Goal: Information Seeking & Learning: Learn about a topic

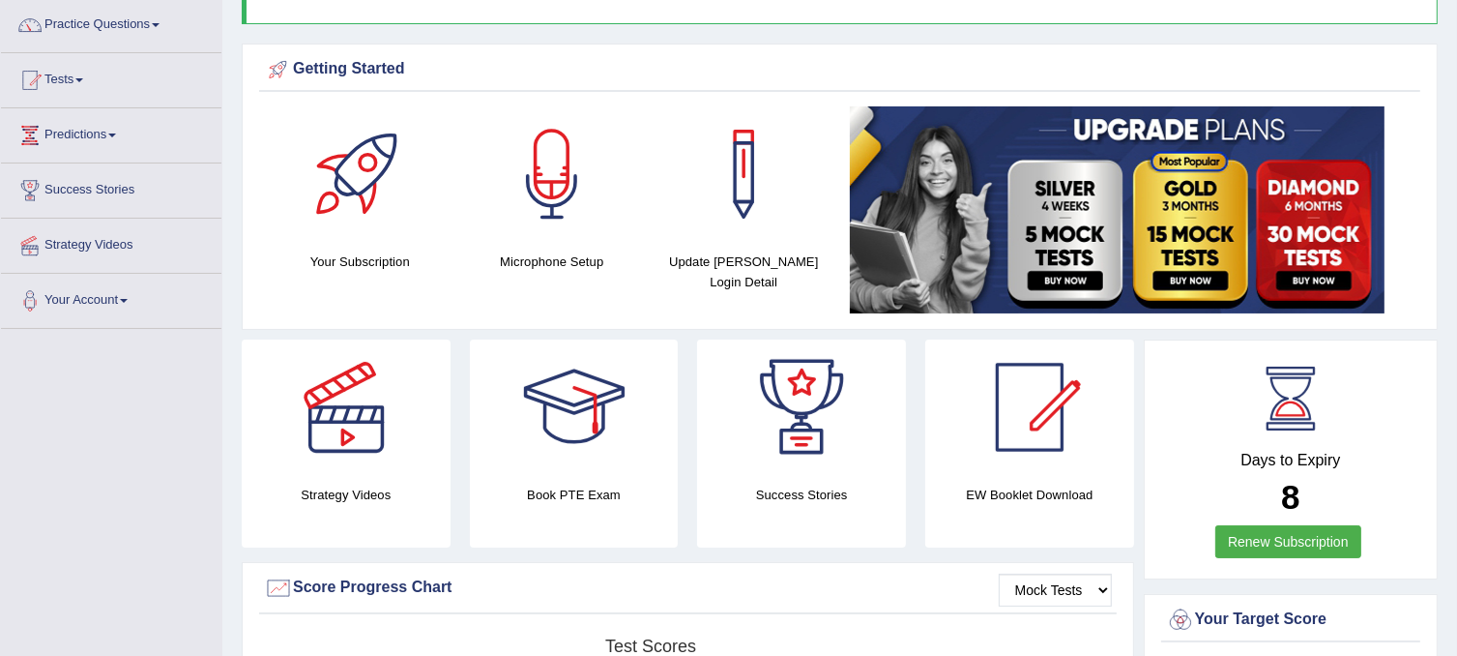
scroll to position [154, 0]
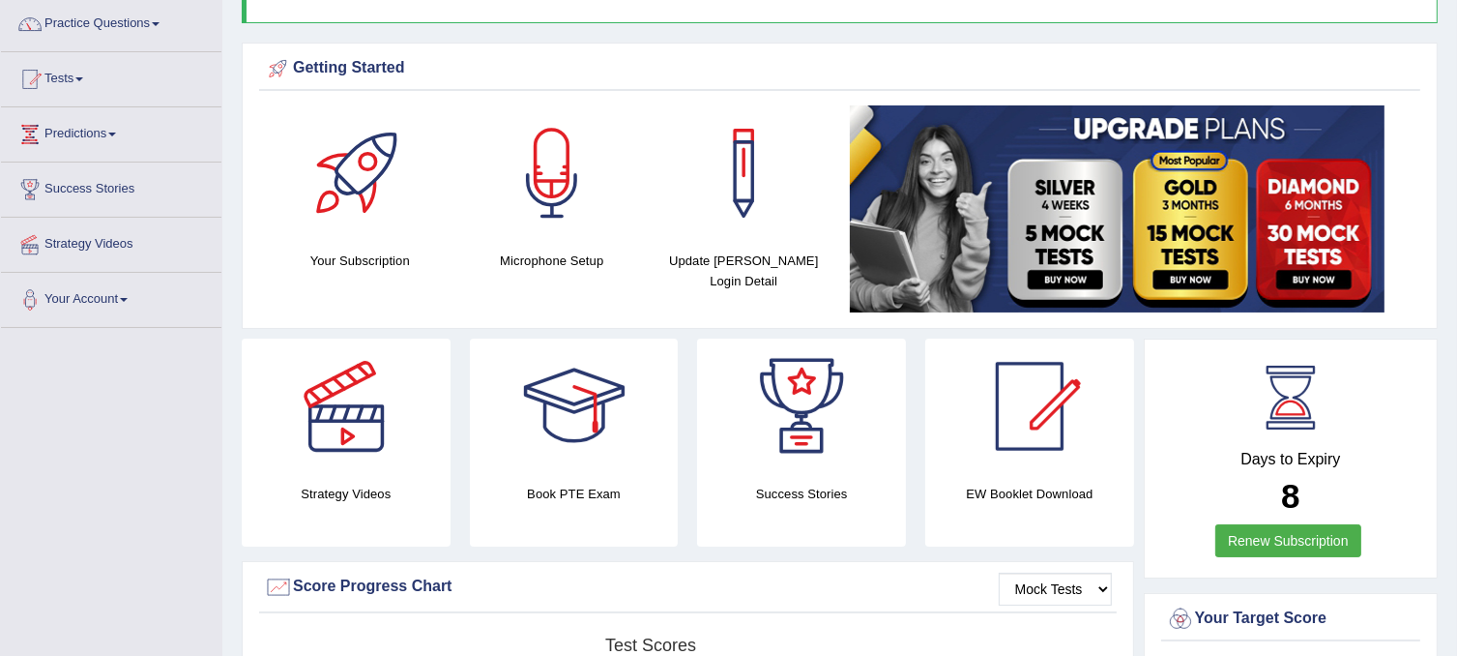
click at [161, 13] on link "Practice Questions" at bounding box center [111, 21] width 220 height 48
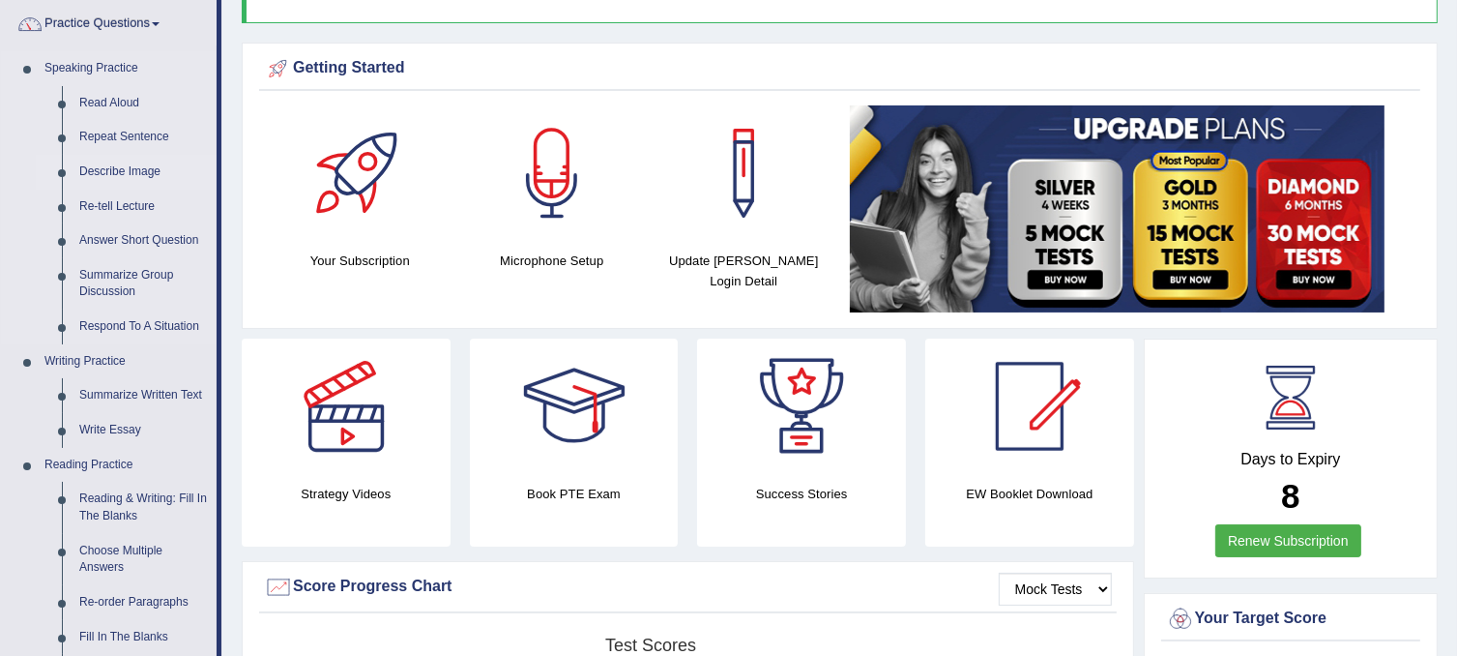
click at [116, 160] on link "Describe Image" at bounding box center [144, 172] width 146 height 35
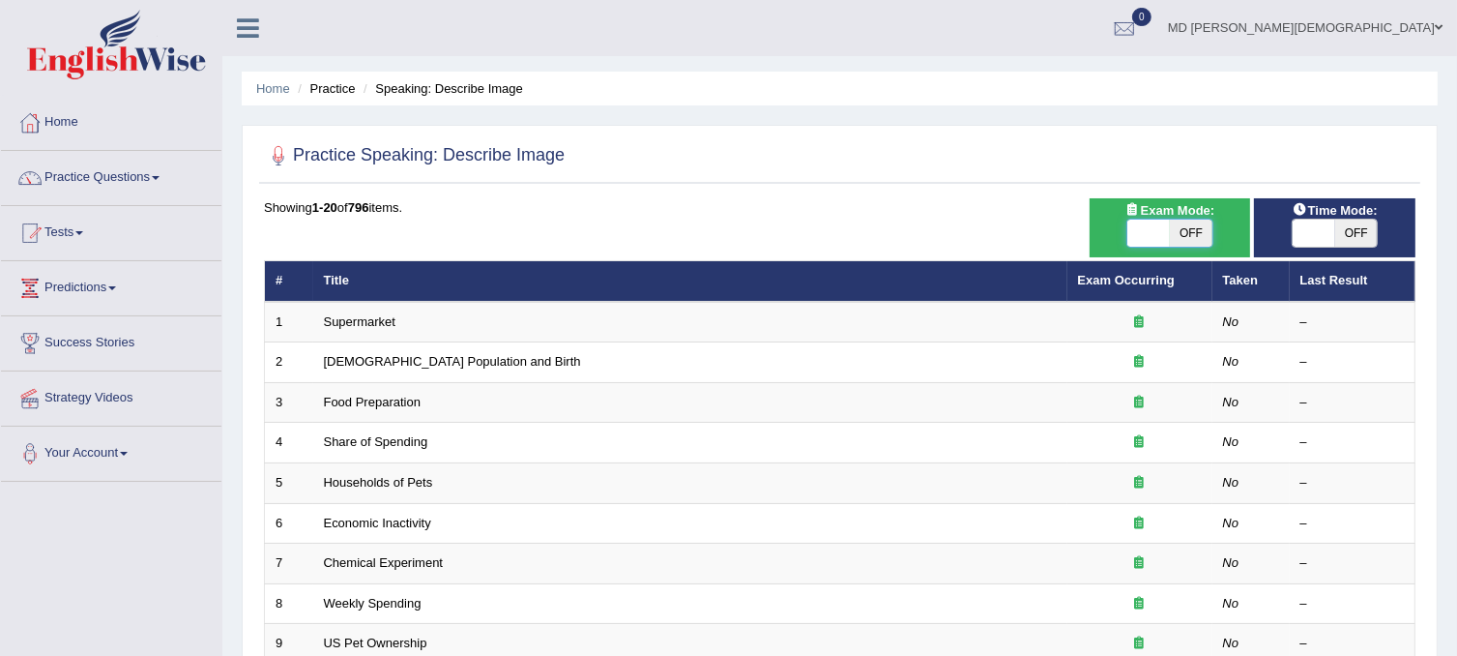
click at [1150, 235] on span at bounding box center [1149, 233] width 43 height 27
checkbox input "true"
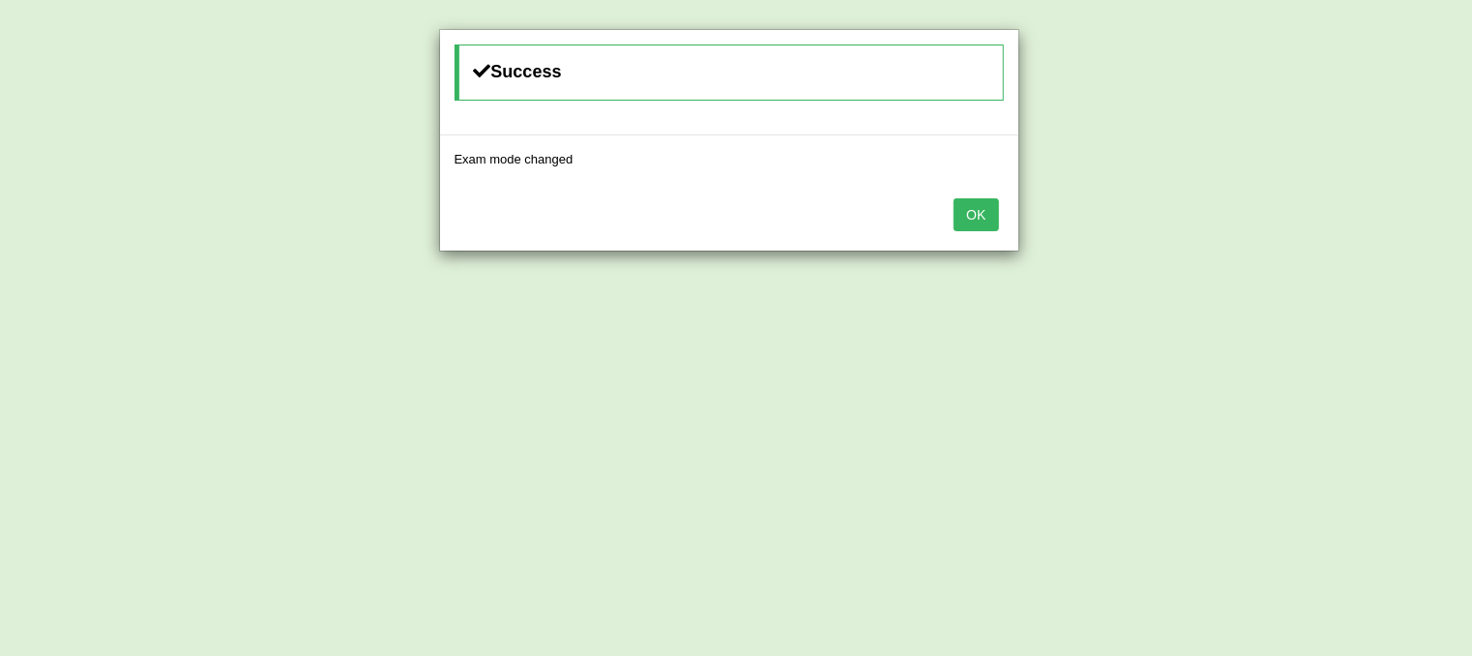
click at [986, 203] on button "OK" at bounding box center [976, 214] width 44 height 33
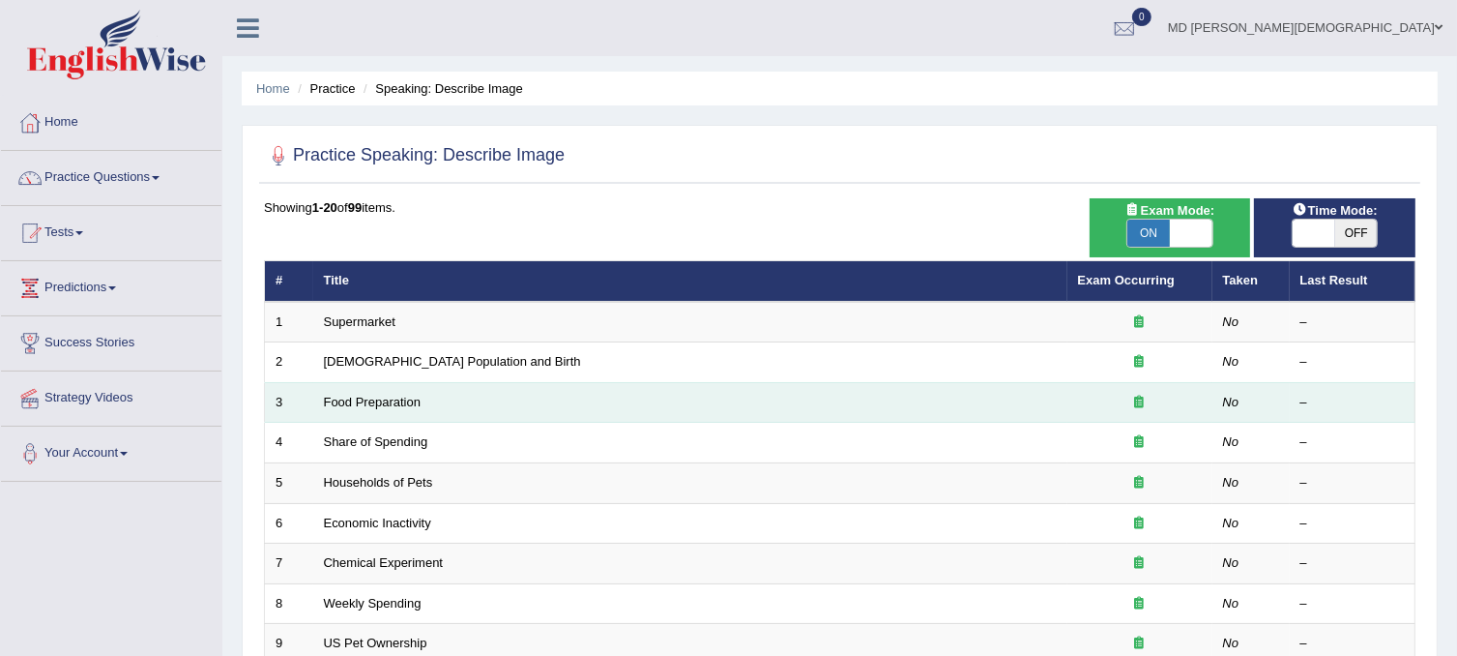
scroll to position [619, 0]
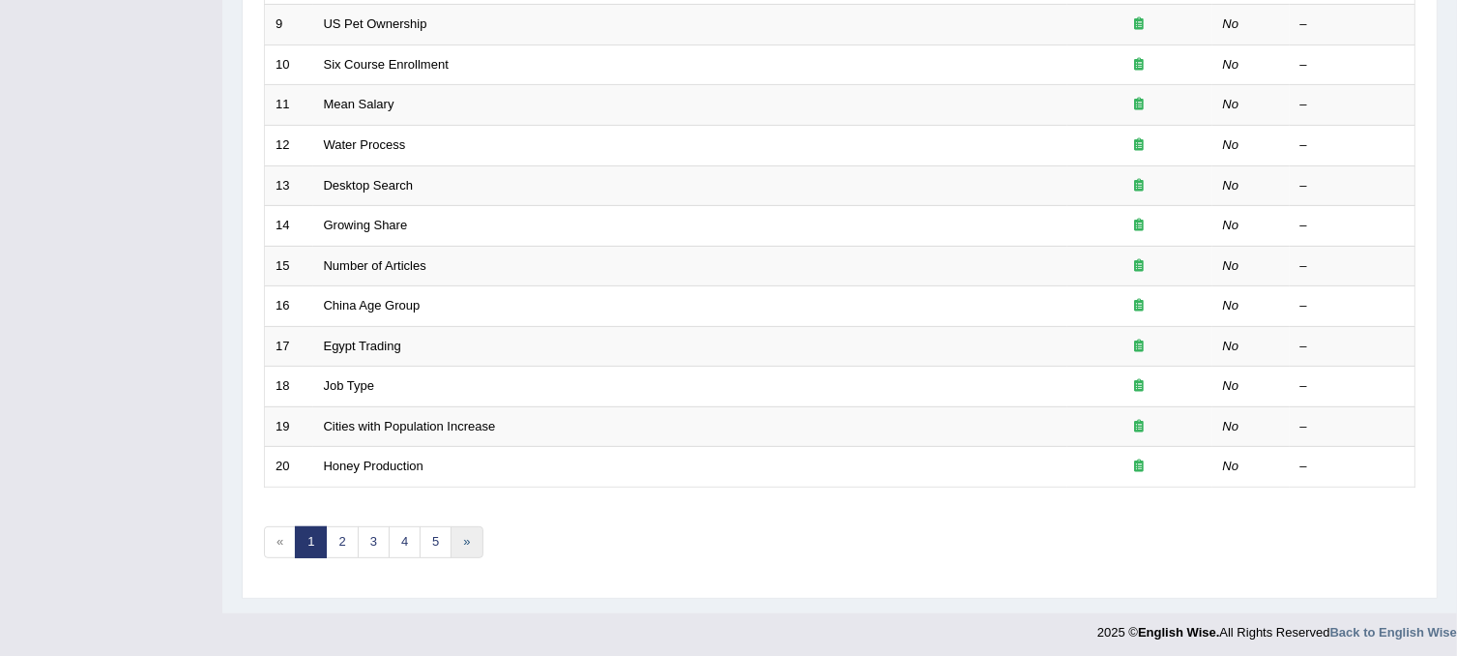
click at [474, 529] on link "»" at bounding box center [467, 542] width 32 height 32
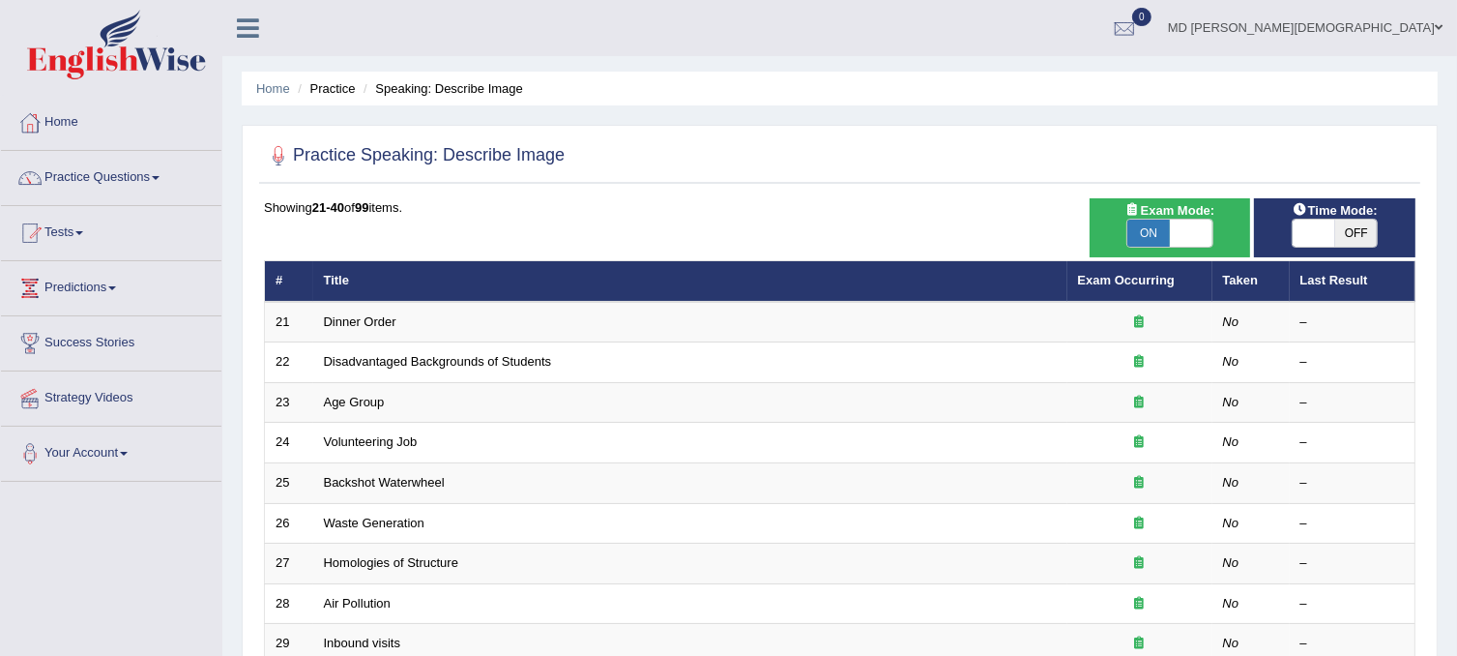
scroll to position [619, 0]
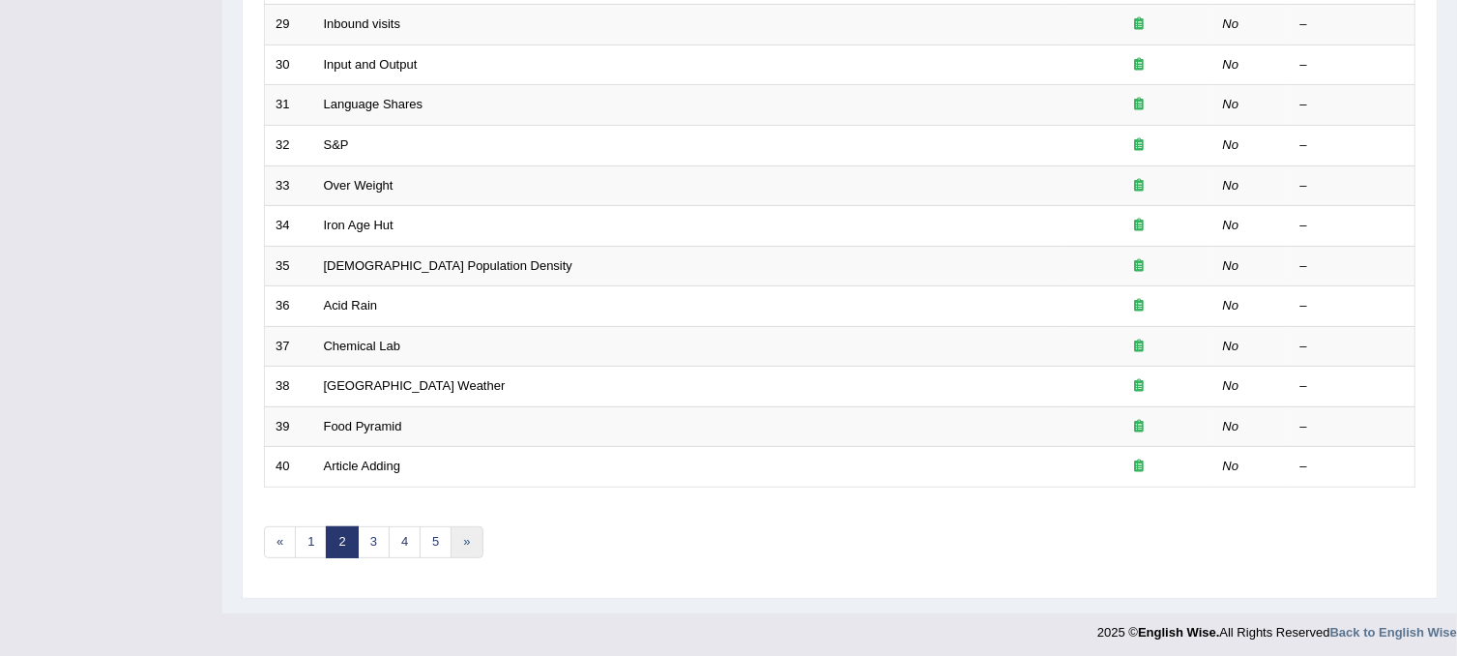
click at [460, 542] on link "»" at bounding box center [467, 542] width 32 height 32
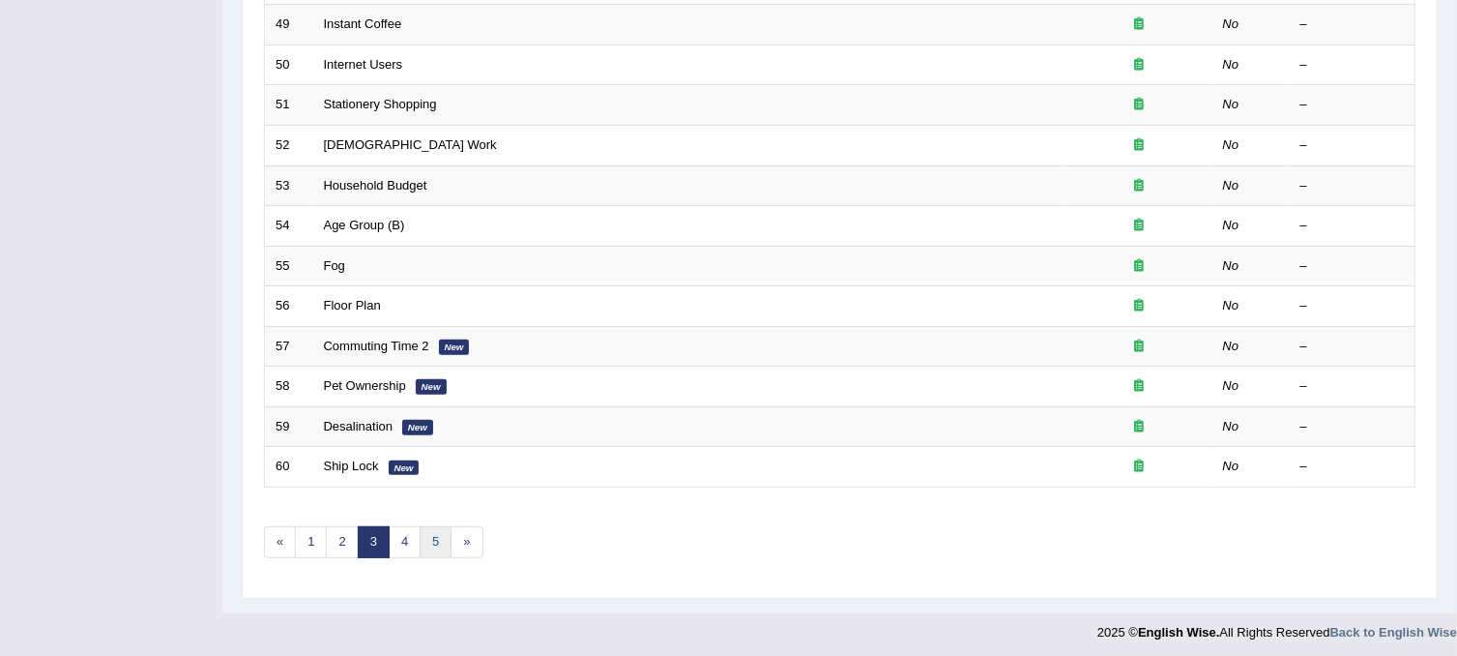
click at [437, 540] on link "5" at bounding box center [436, 542] width 32 height 32
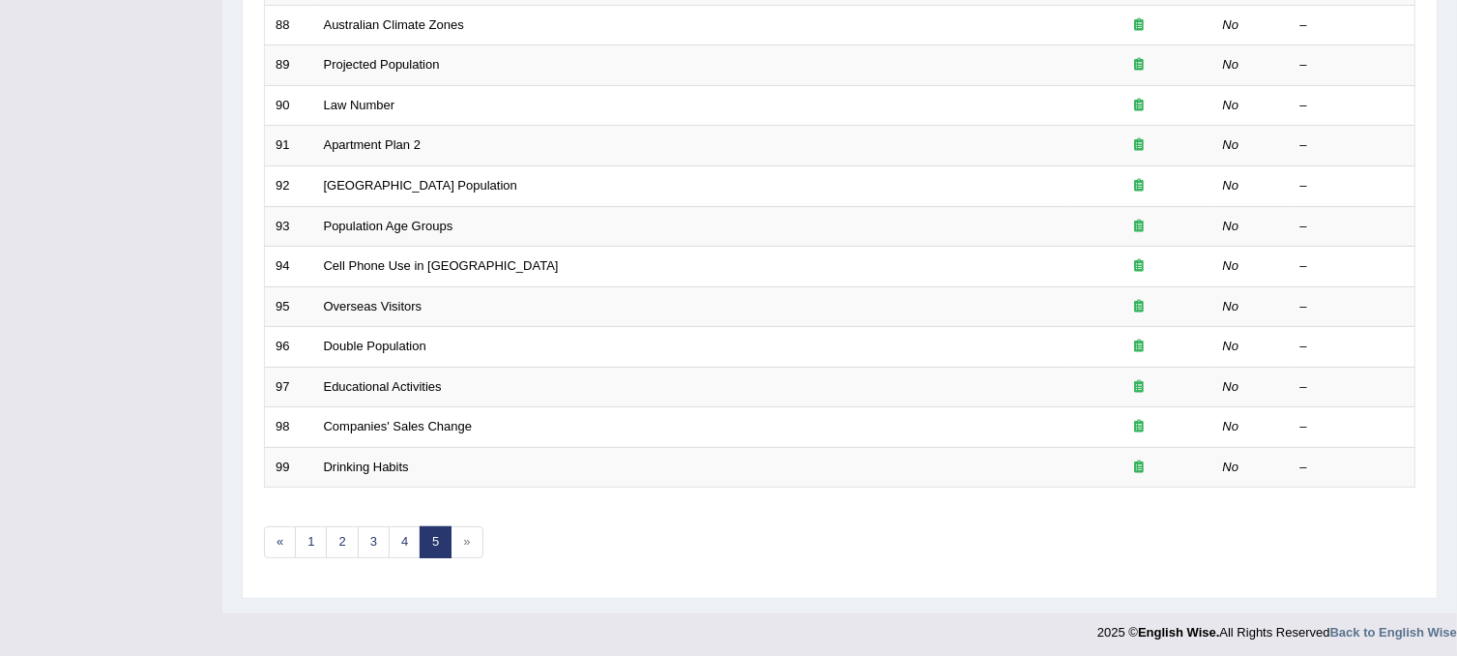
click at [466, 546] on span "»" at bounding box center [467, 542] width 32 height 32
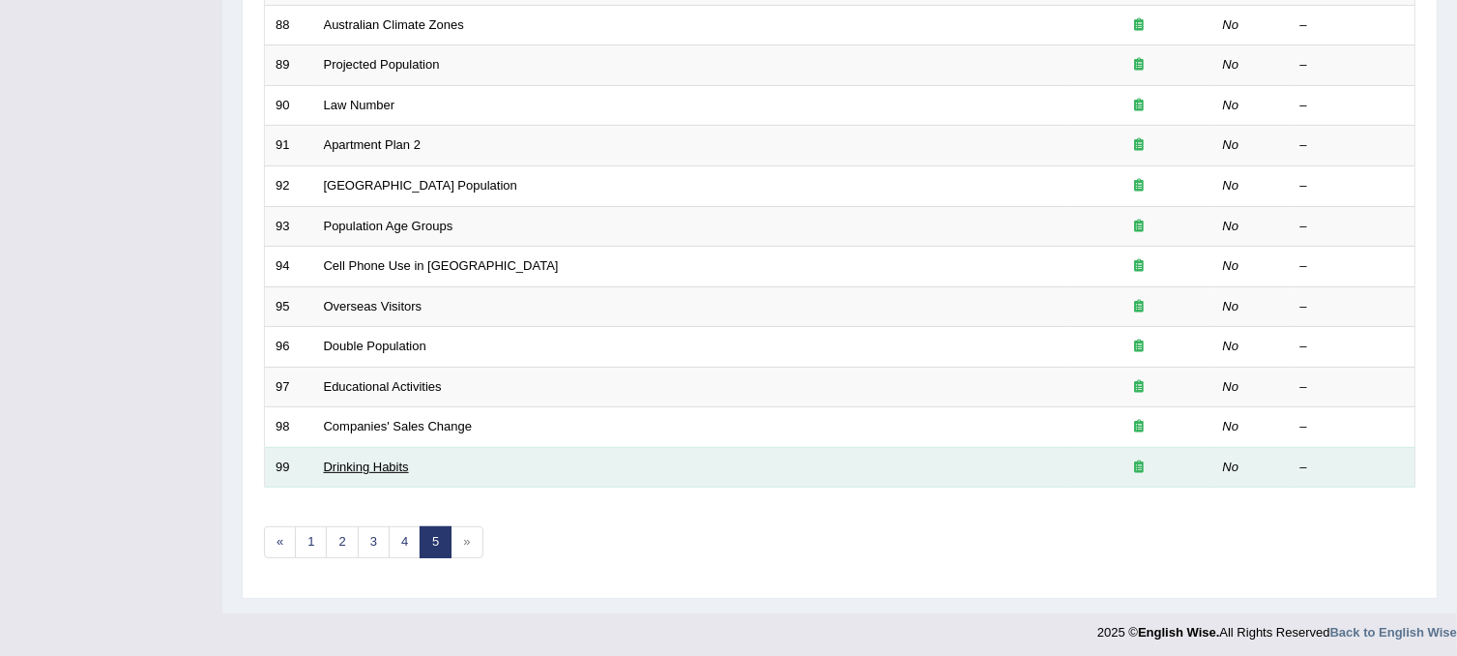
click at [370, 467] on link "Drinking Habits" at bounding box center [366, 466] width 85 height 15
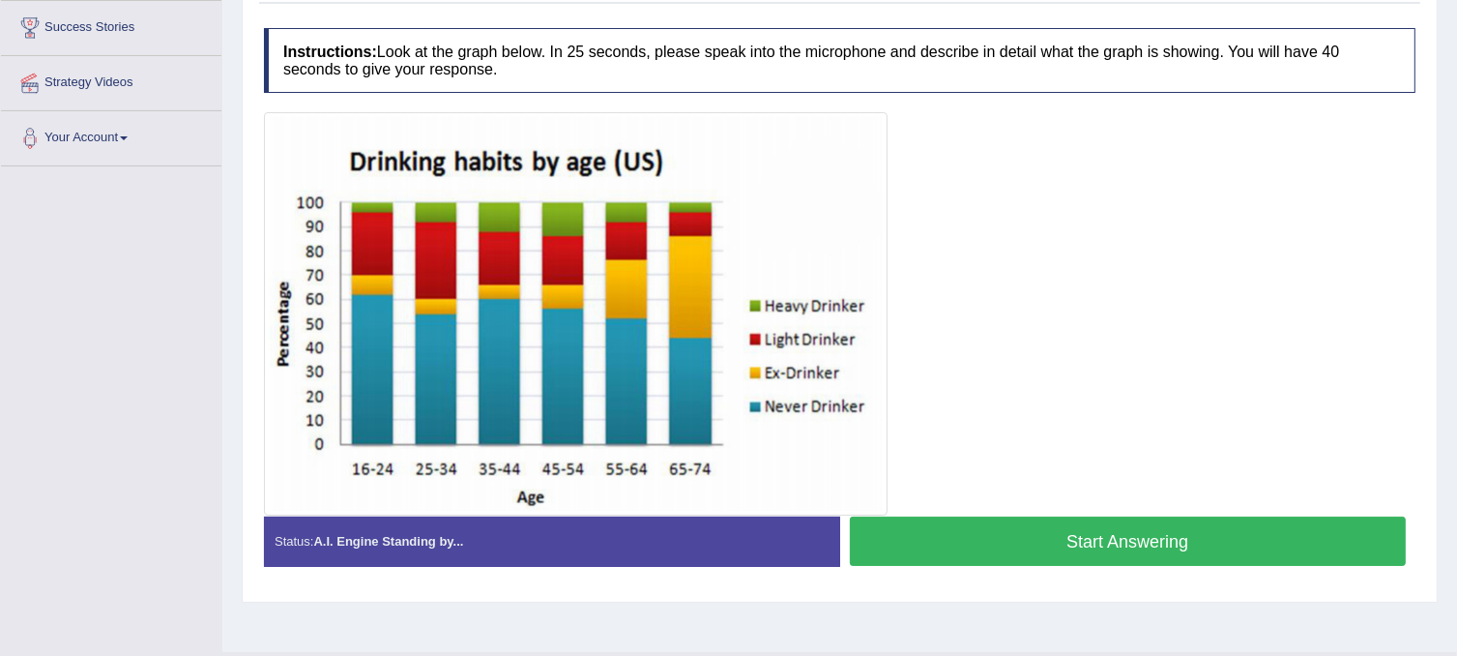
scroll to position [317, 0]
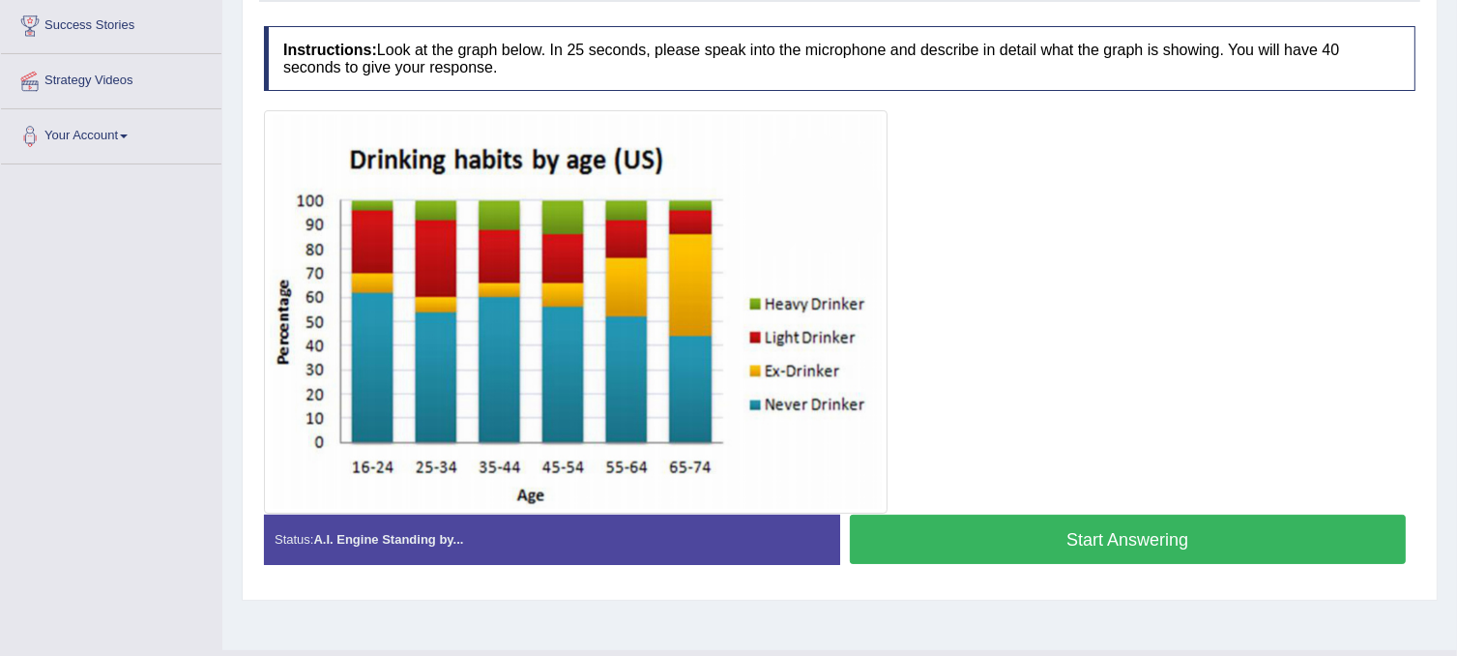
click at [955, 545] on button "Start Answering" at bounding box center [1128, 538] width 557 height 49
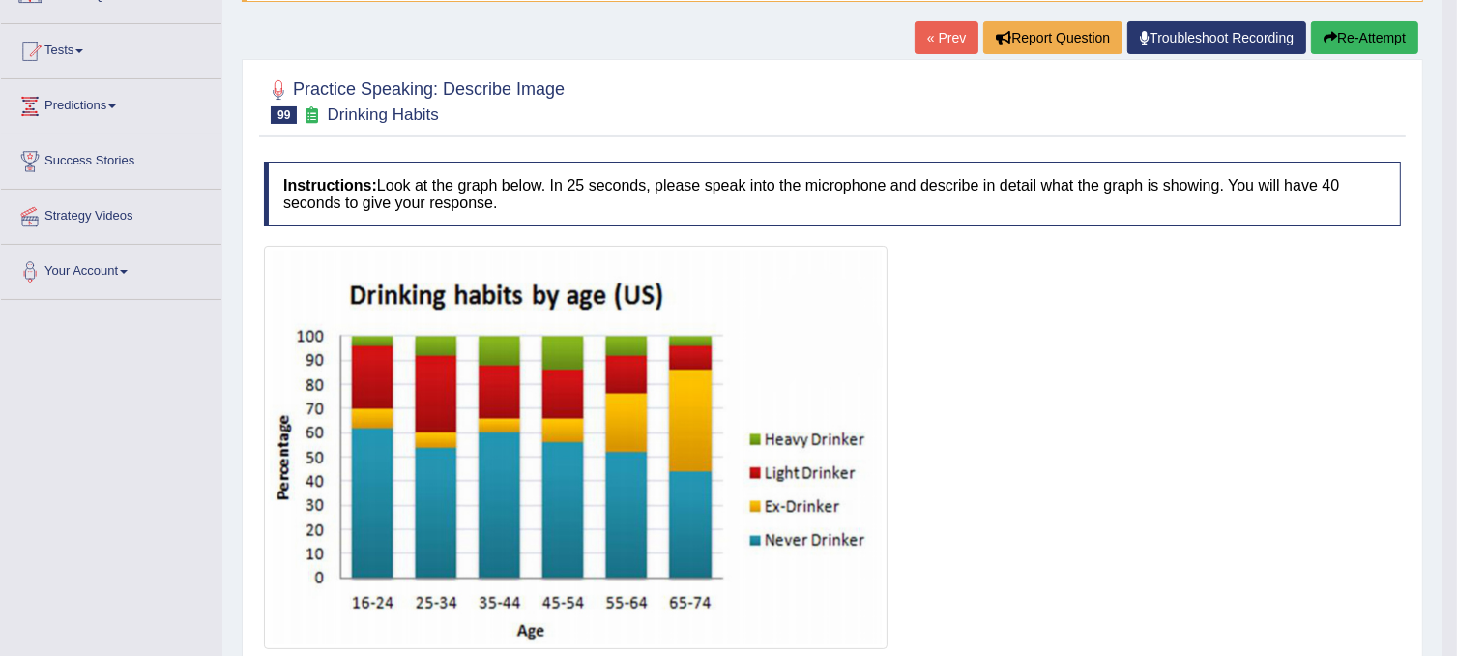
scroll to position [0, 0]
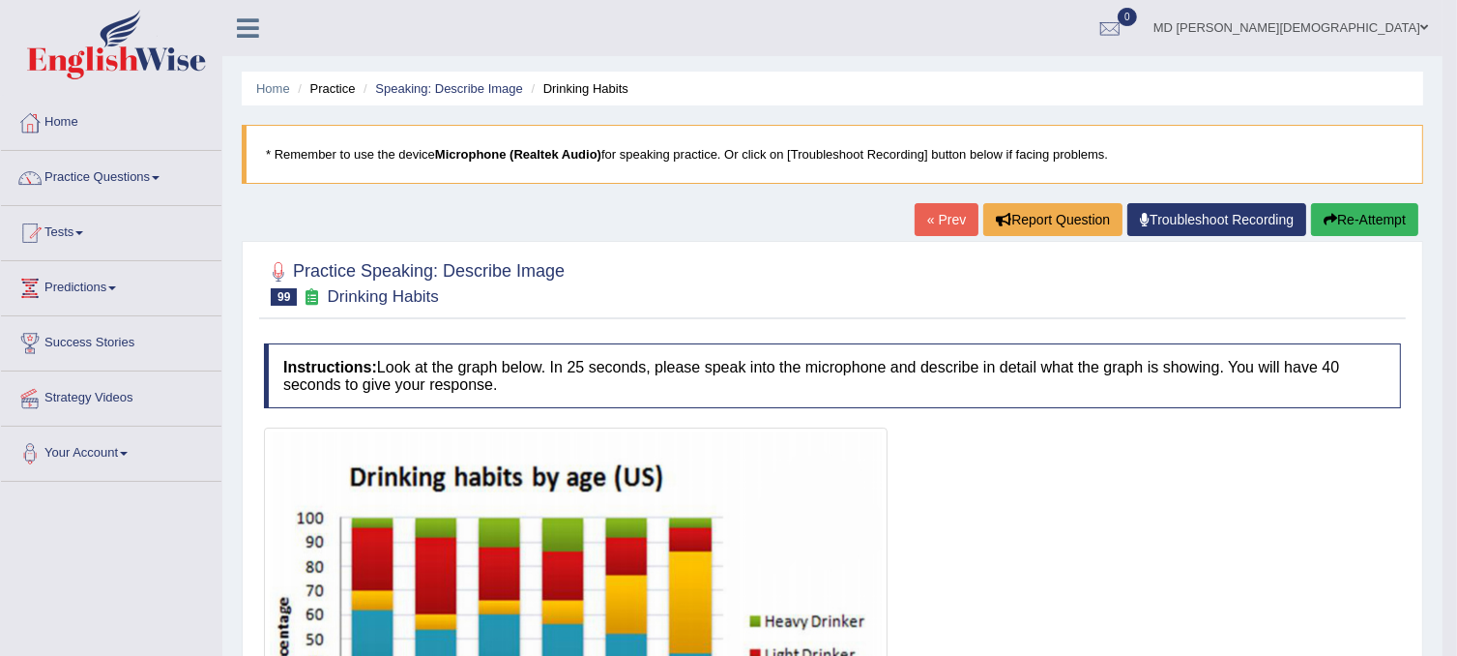
click at [944, 220] on link "« Prev" at bounding box center [947, 219] width 64 height 33
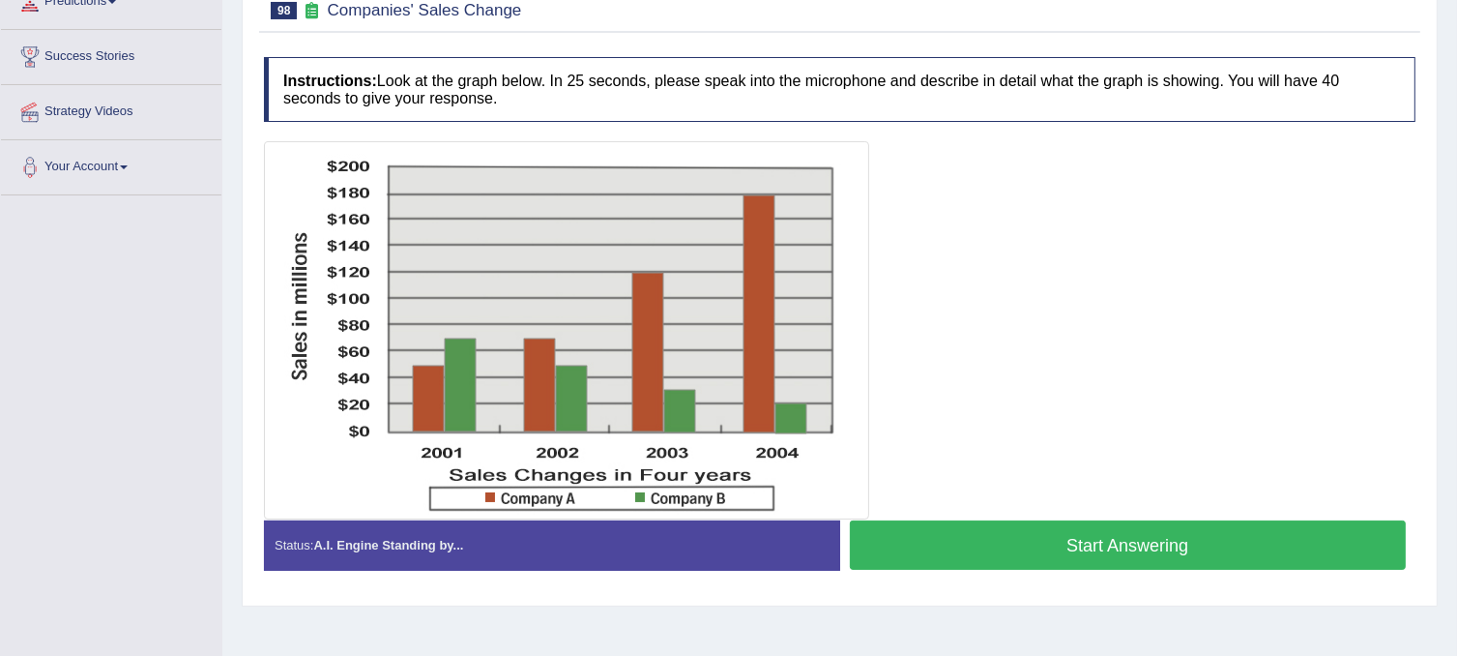
scroll to position [286, 0]
click at [996, 544] on button "Start Answering" at bounding box center [1128, 544] width 557 height 49
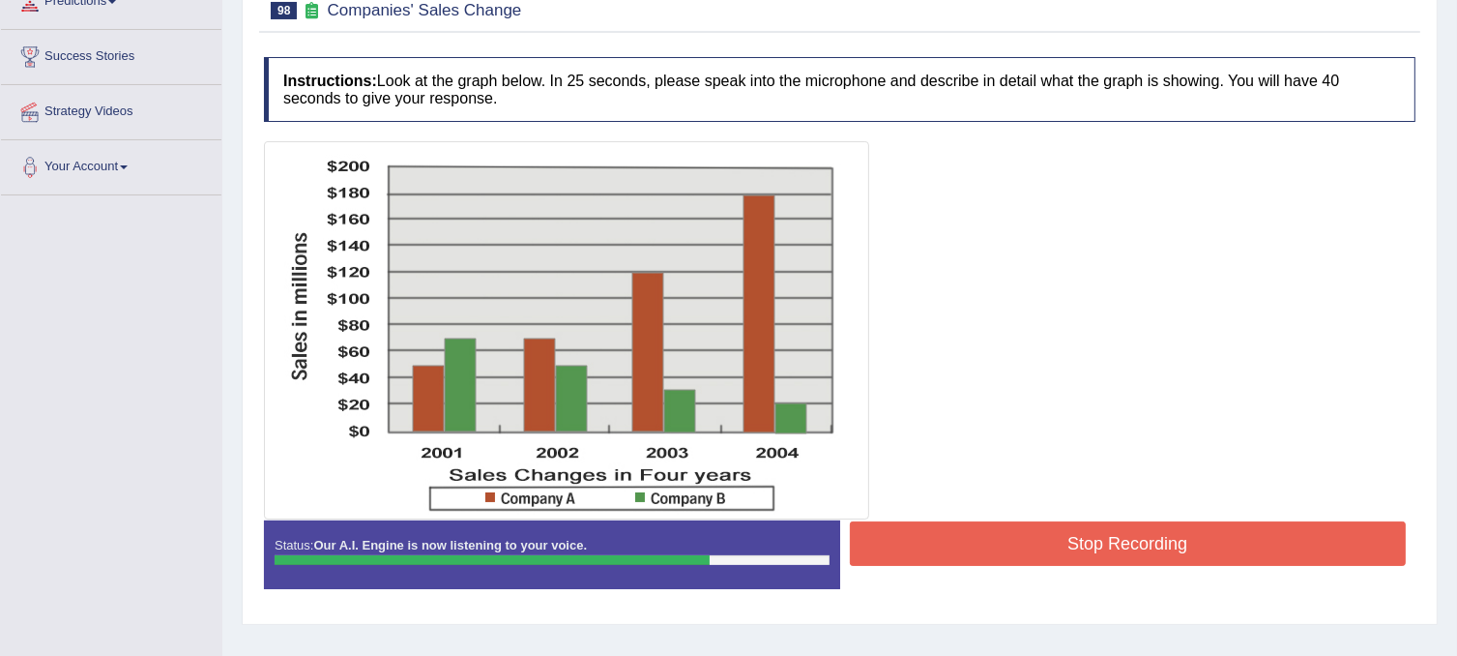
click at [963, 542] on button "Stop Recording" at bounding box center [1128, 543] width 557 height 44
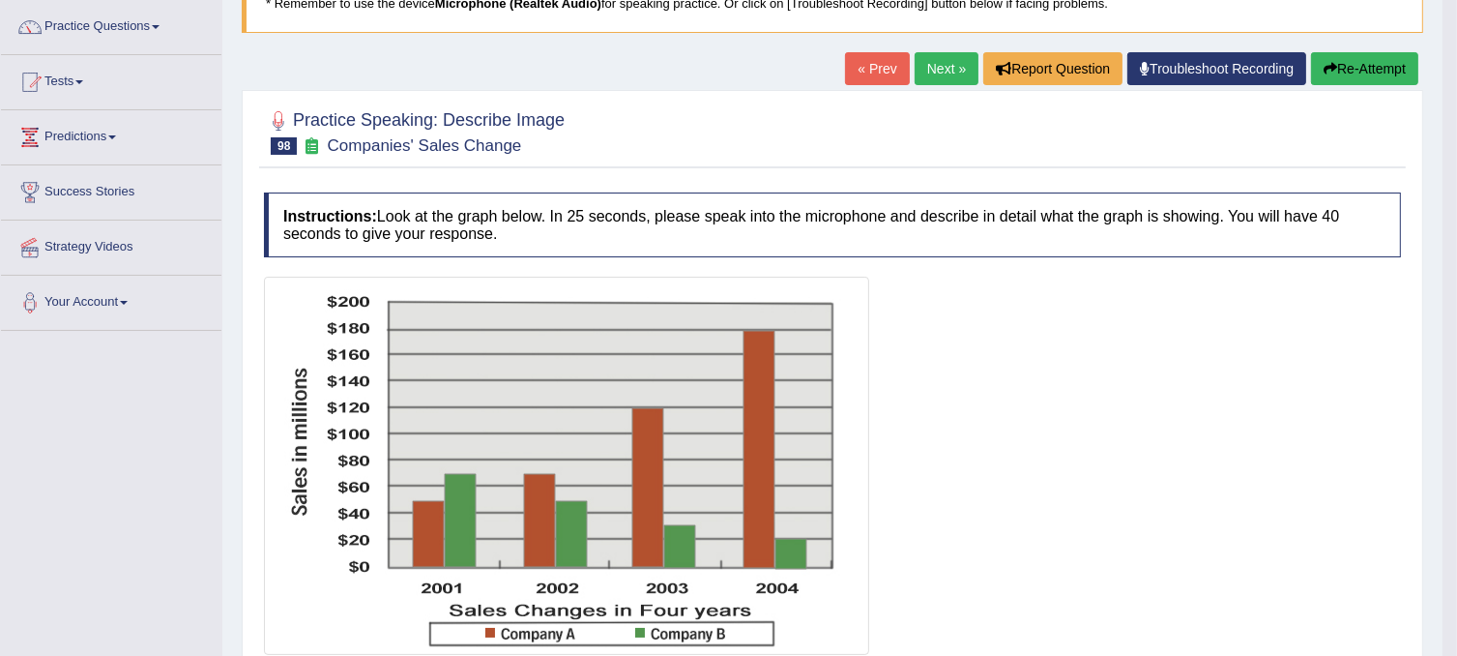
scroll to position [150, 0]
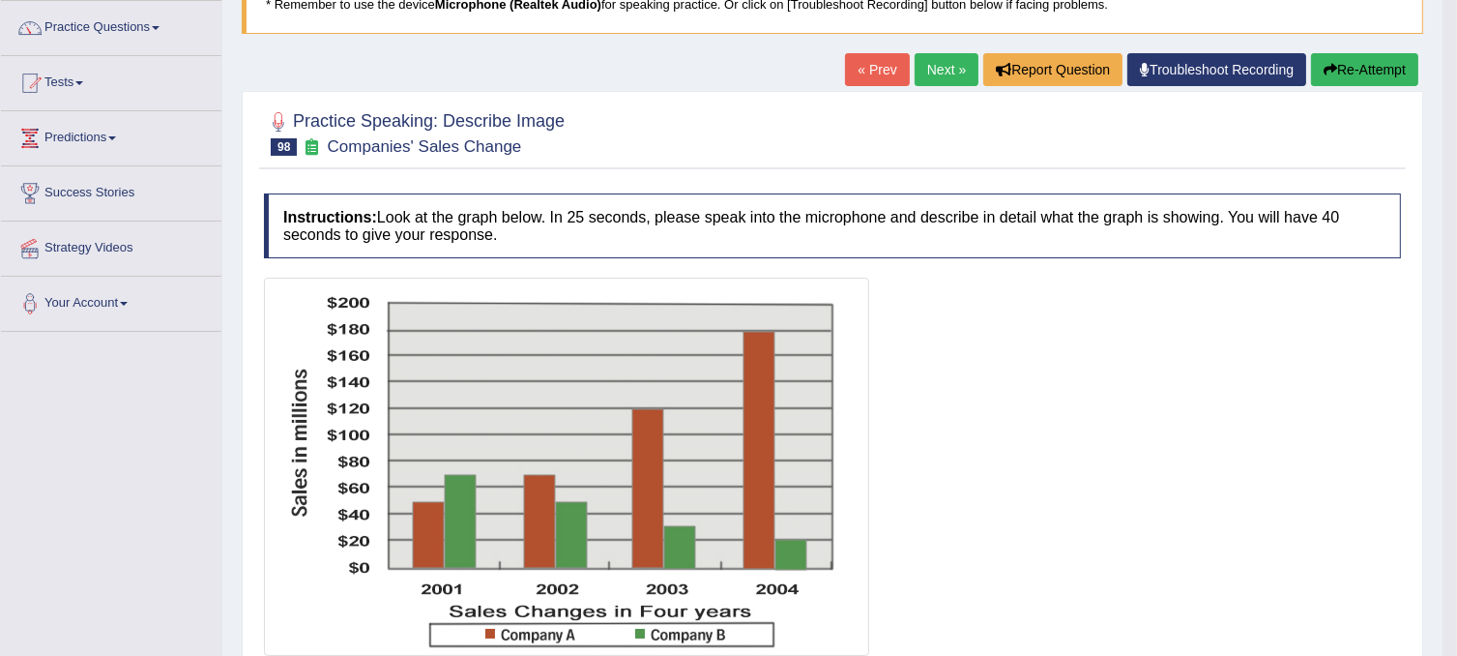
click at [1338, 62] on button "Re-Attempt" at bounding box center [1364, 69] width 107 height 33
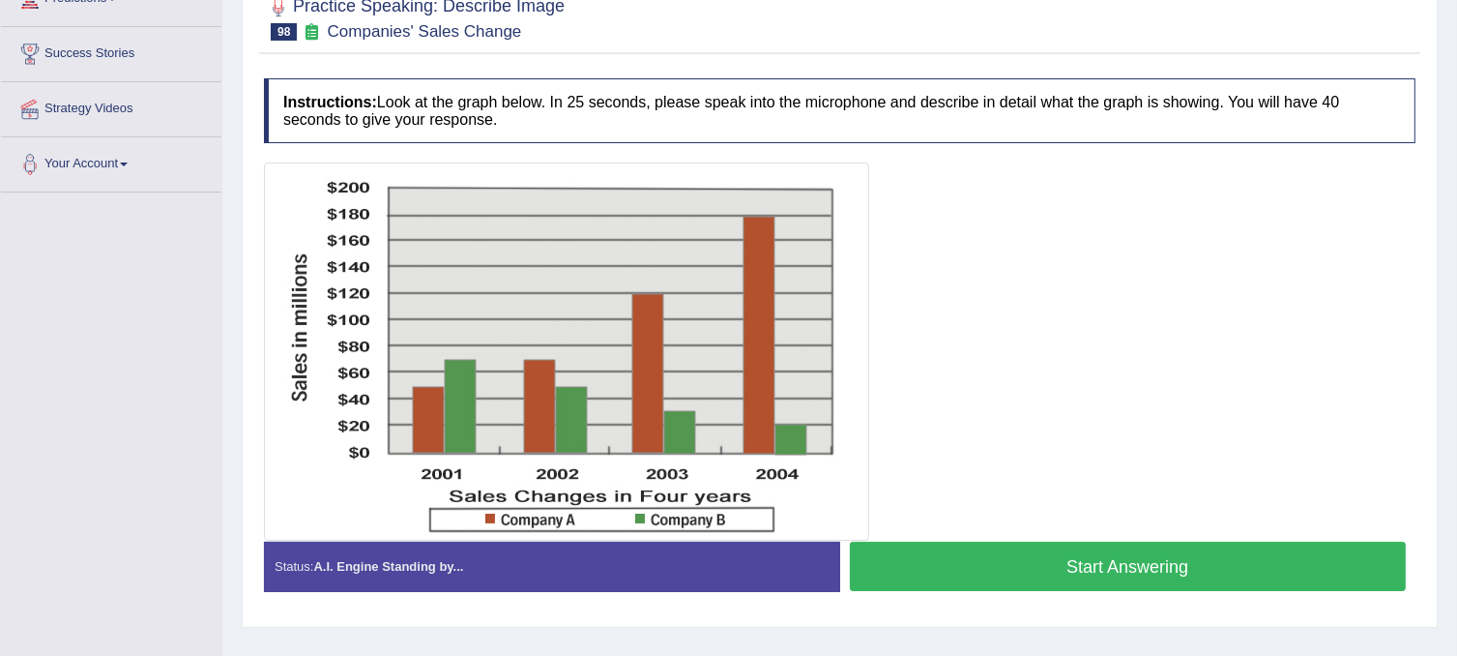
scroll to position [290, 0]
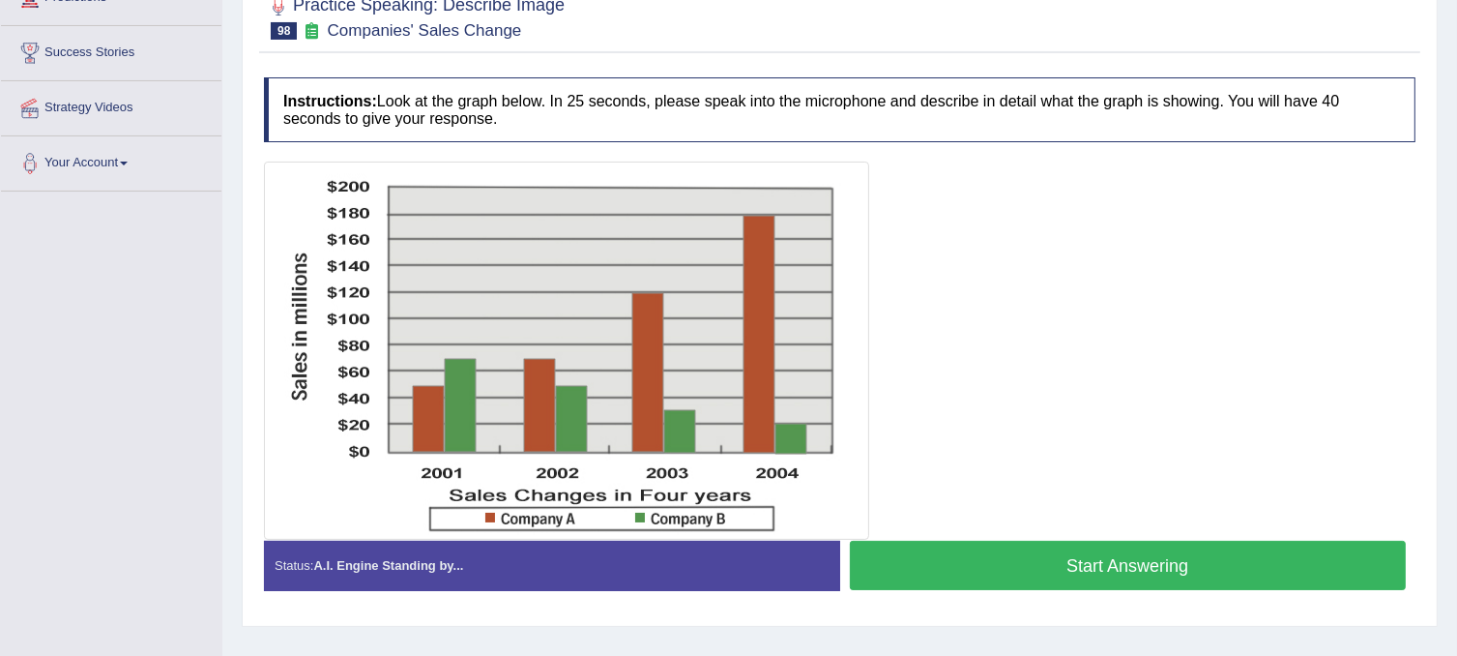
click at [1077, 567] on button "Start Answering" at bounding box center [1128, 565] width 557 height 49
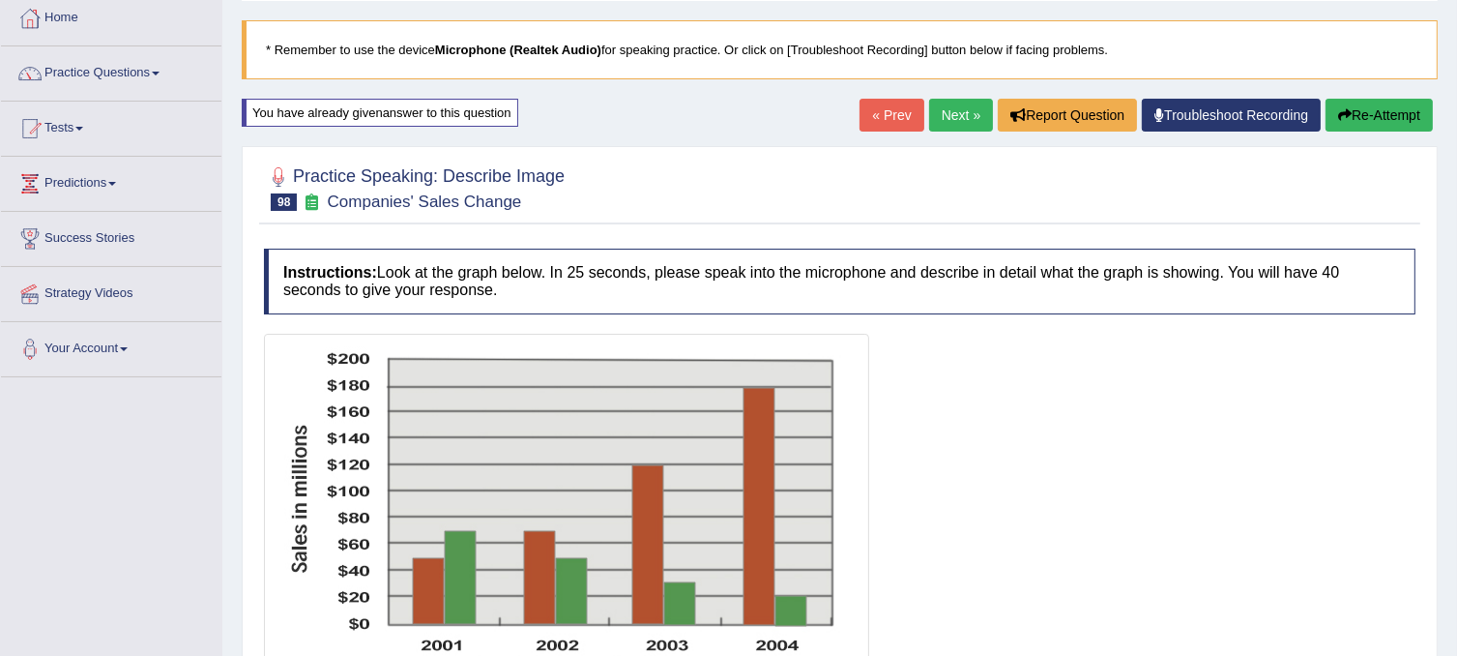
scroll to position [360, 0]
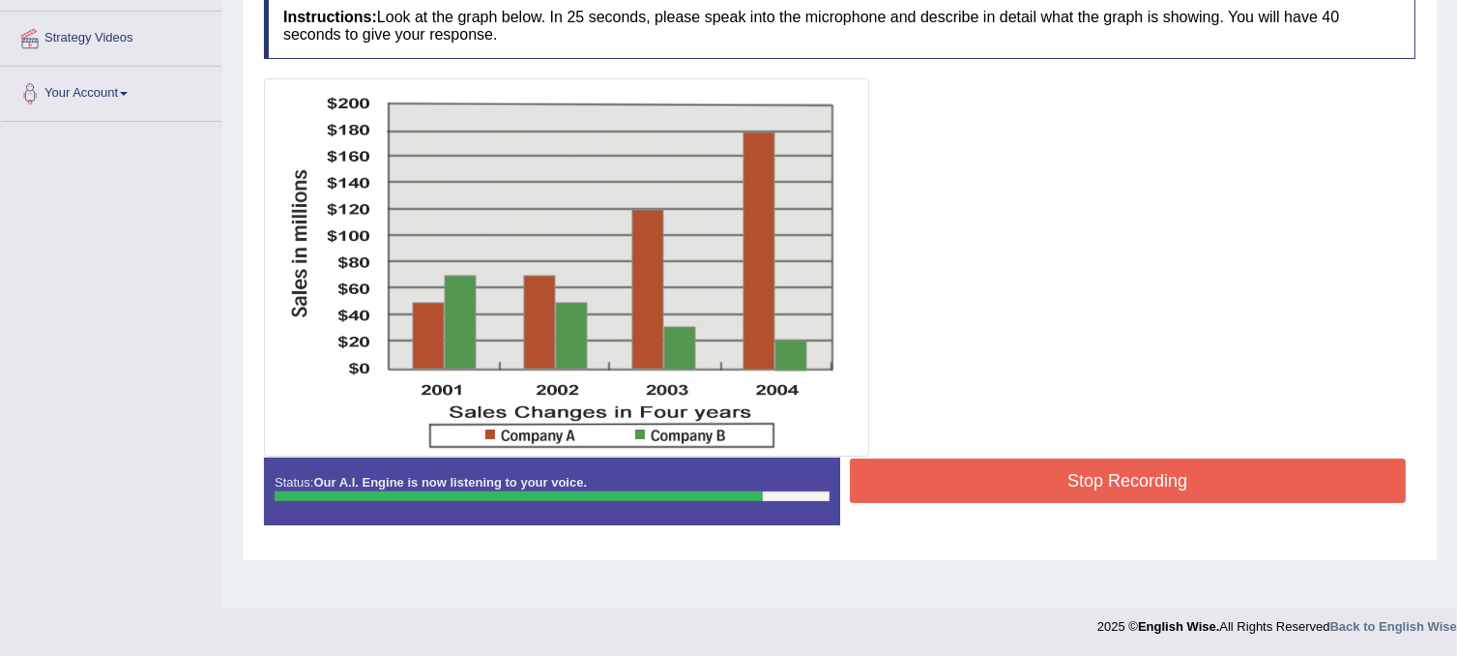
click at [942, 468] on button "Stop Recording" at bounding box center [1128, 480] width 557 height 44
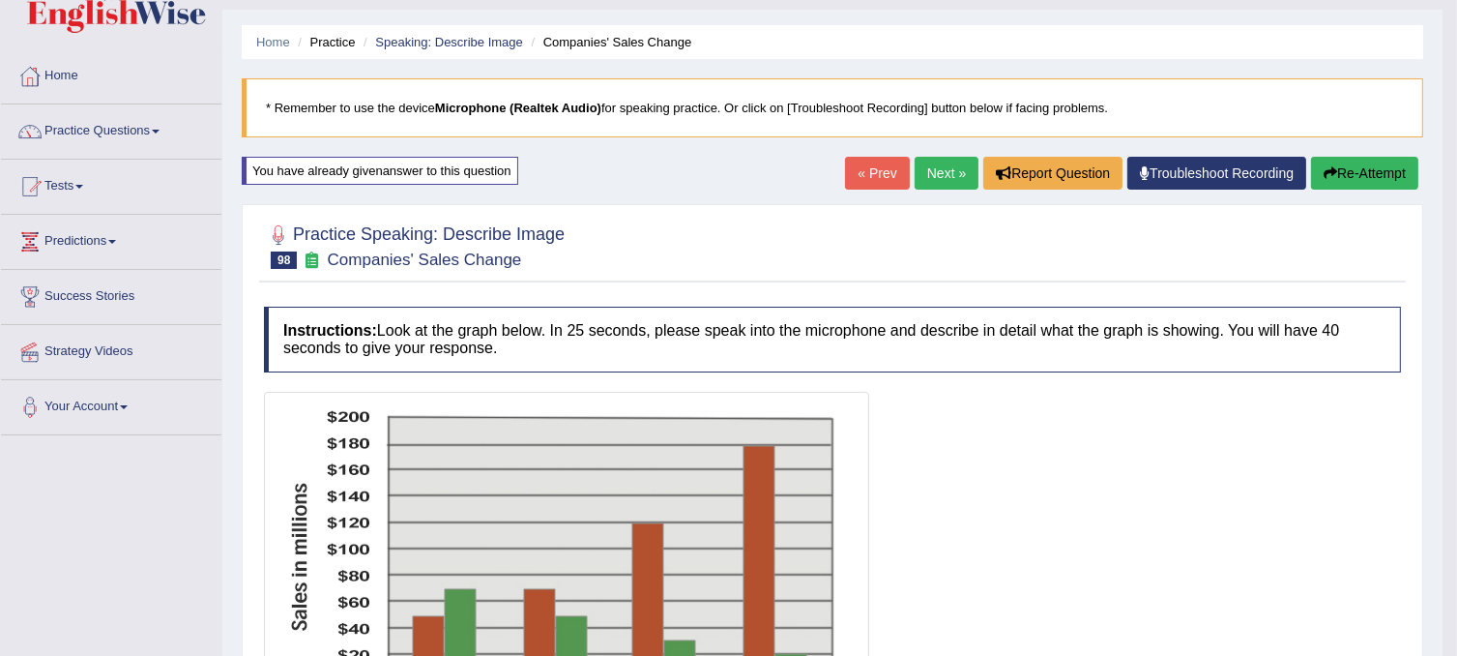
scroll to position [38, 0]
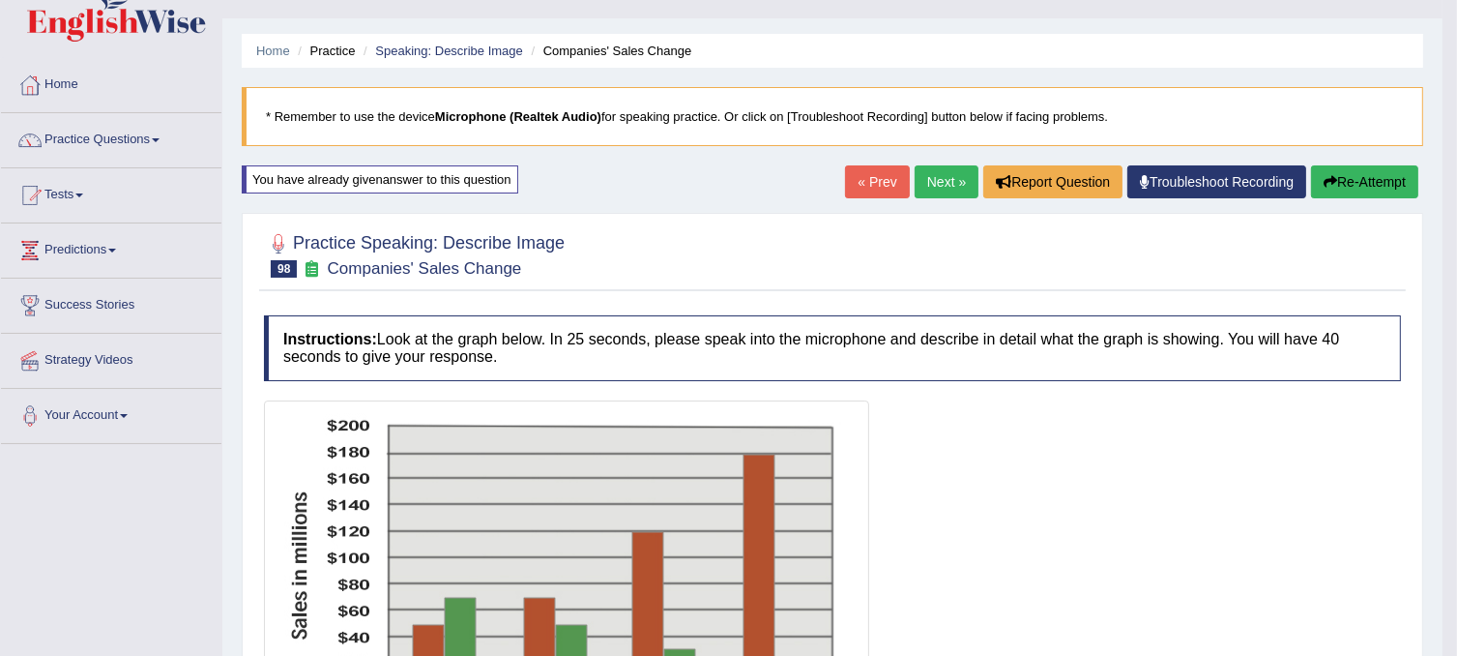
click at [1350, 187] on button "Re-Attempt" at bounding box center [1364, 181] width 107 height 33
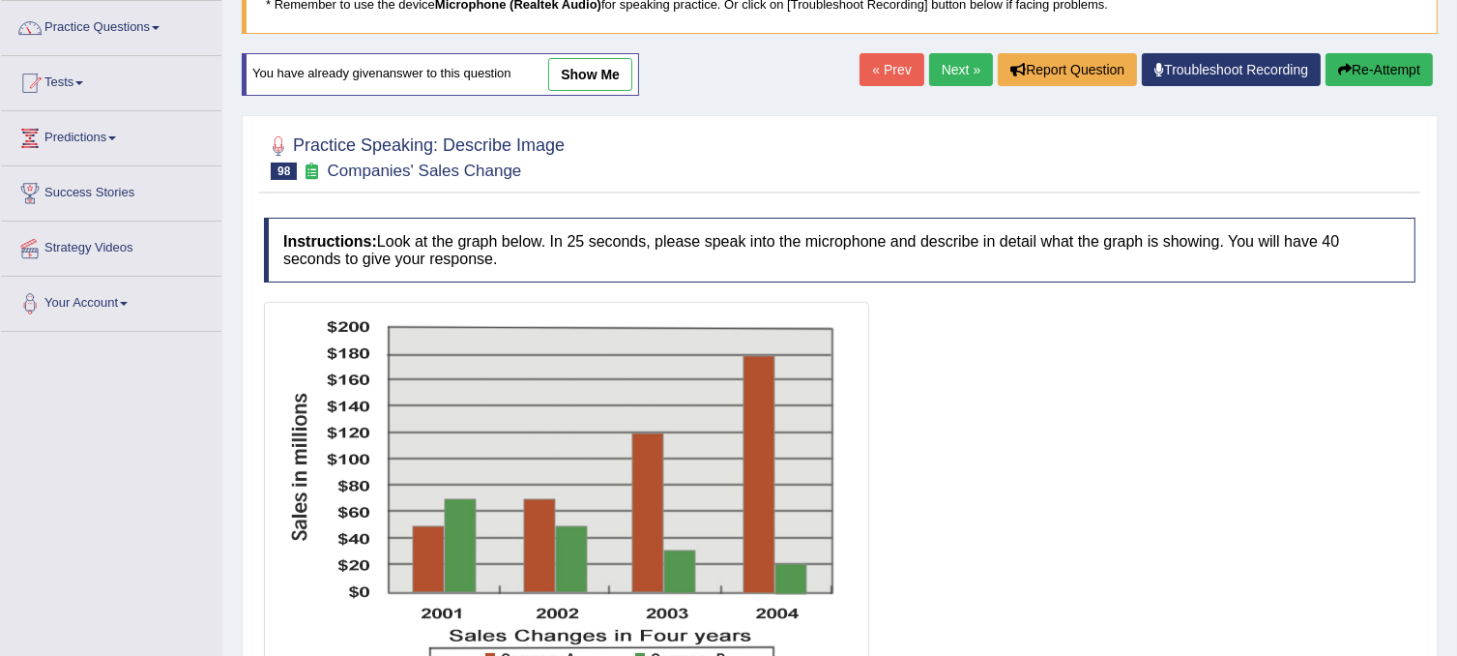
scroll to position [274, 0]
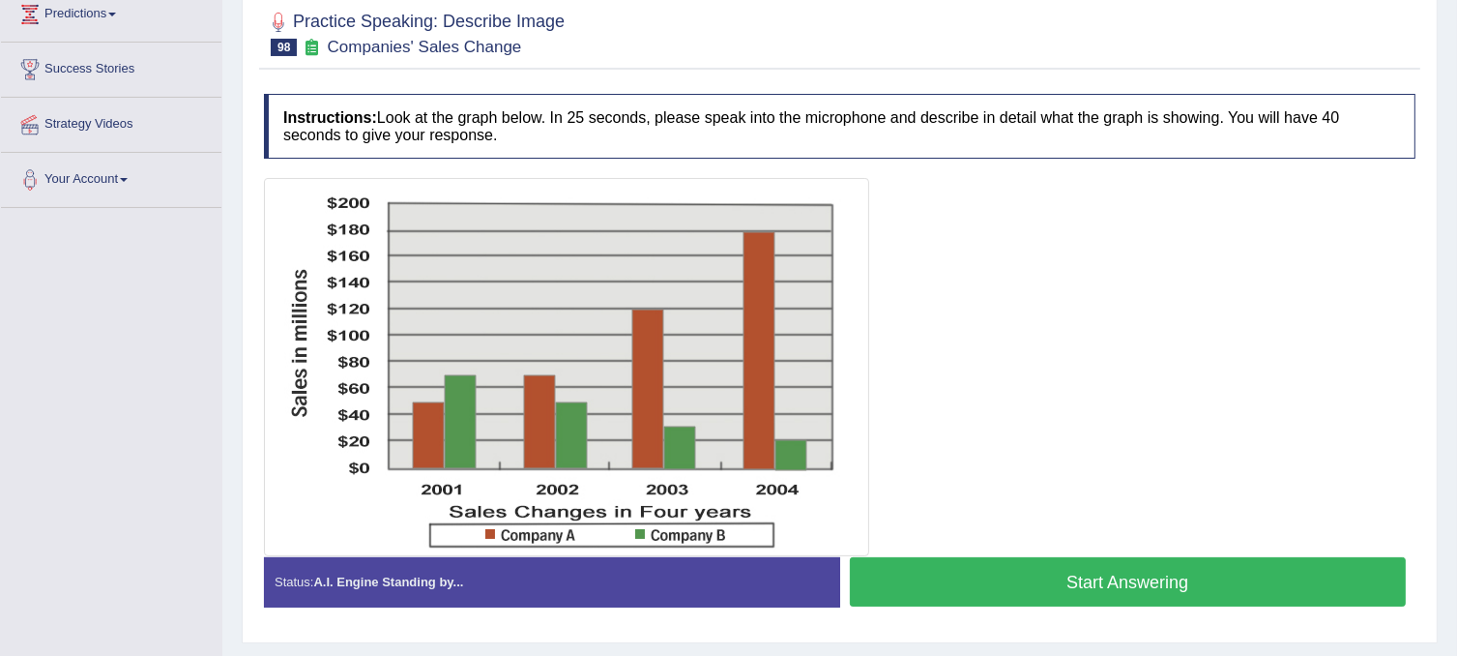
click at [1036, 579] on button "Start Answering" at bounding box center [1128, 581] width 557 height 49
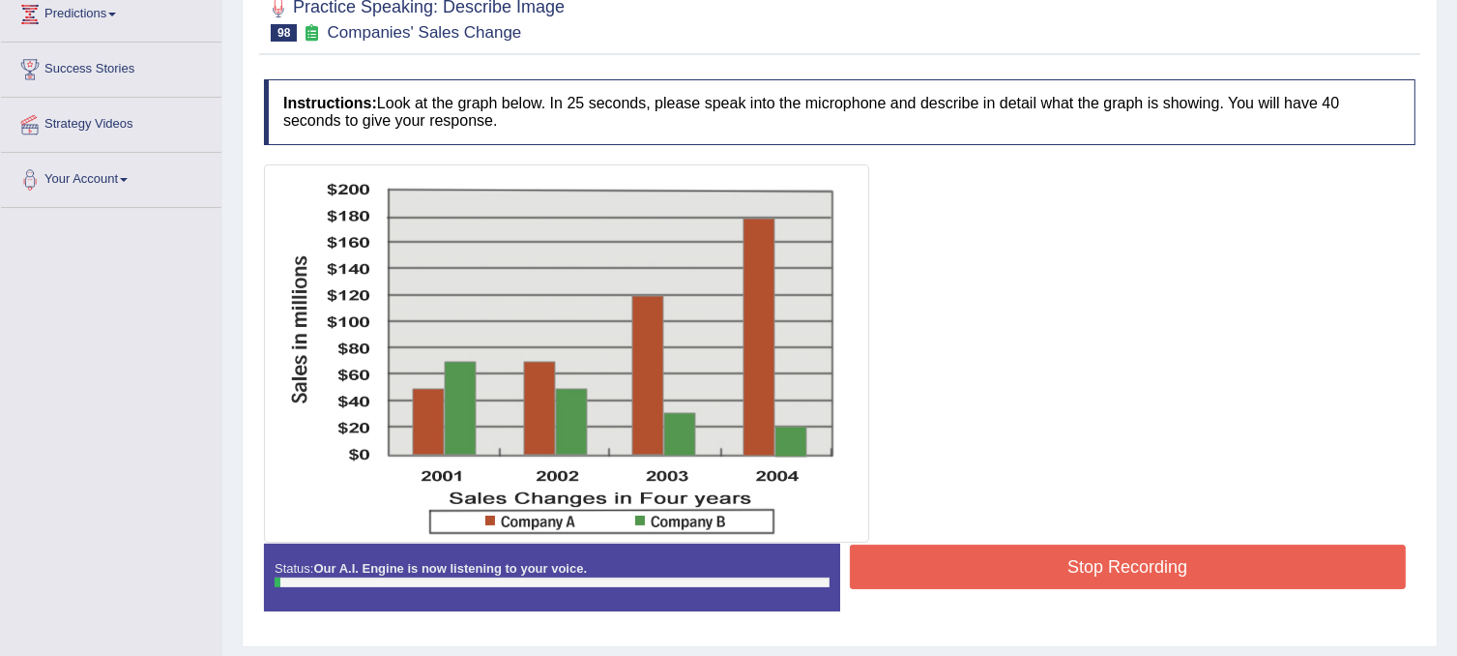
scroll to position [225, 0]
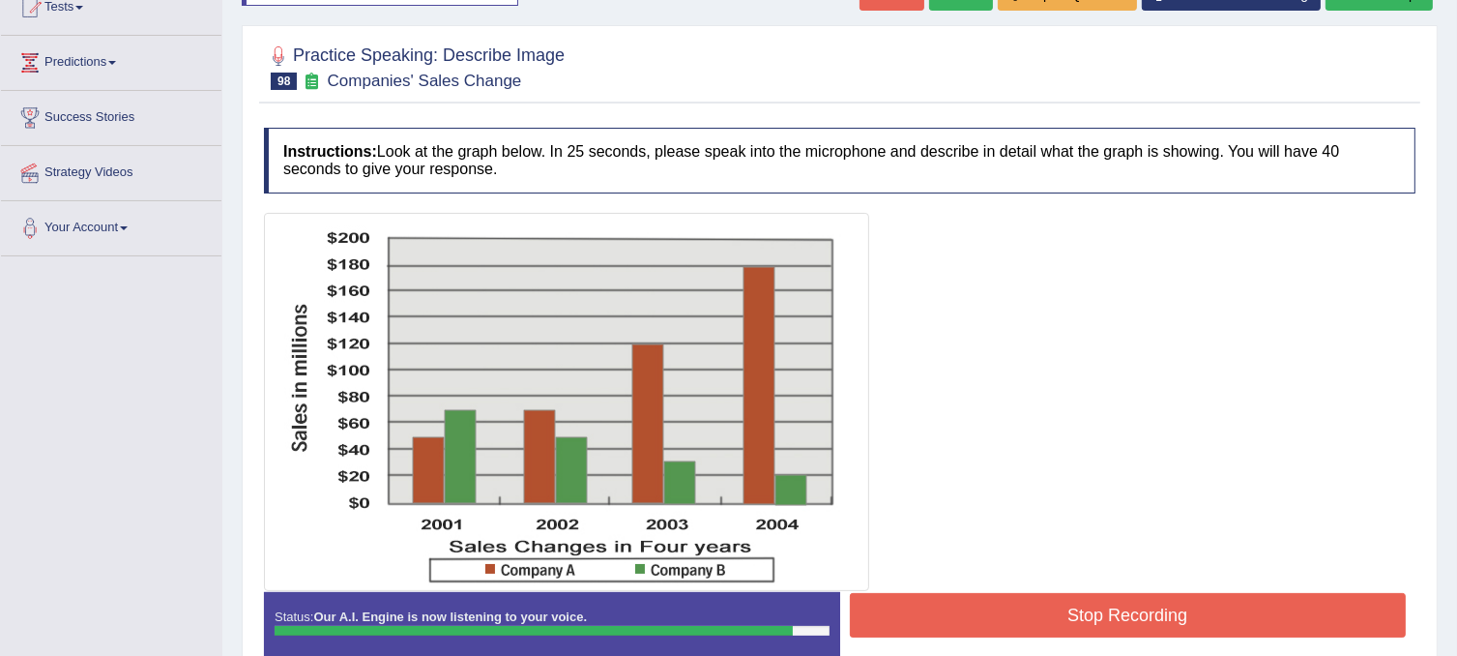
click at [1029, 593] on button "Stop Recording" at bounding box center [1128, 615] width 557 height 44
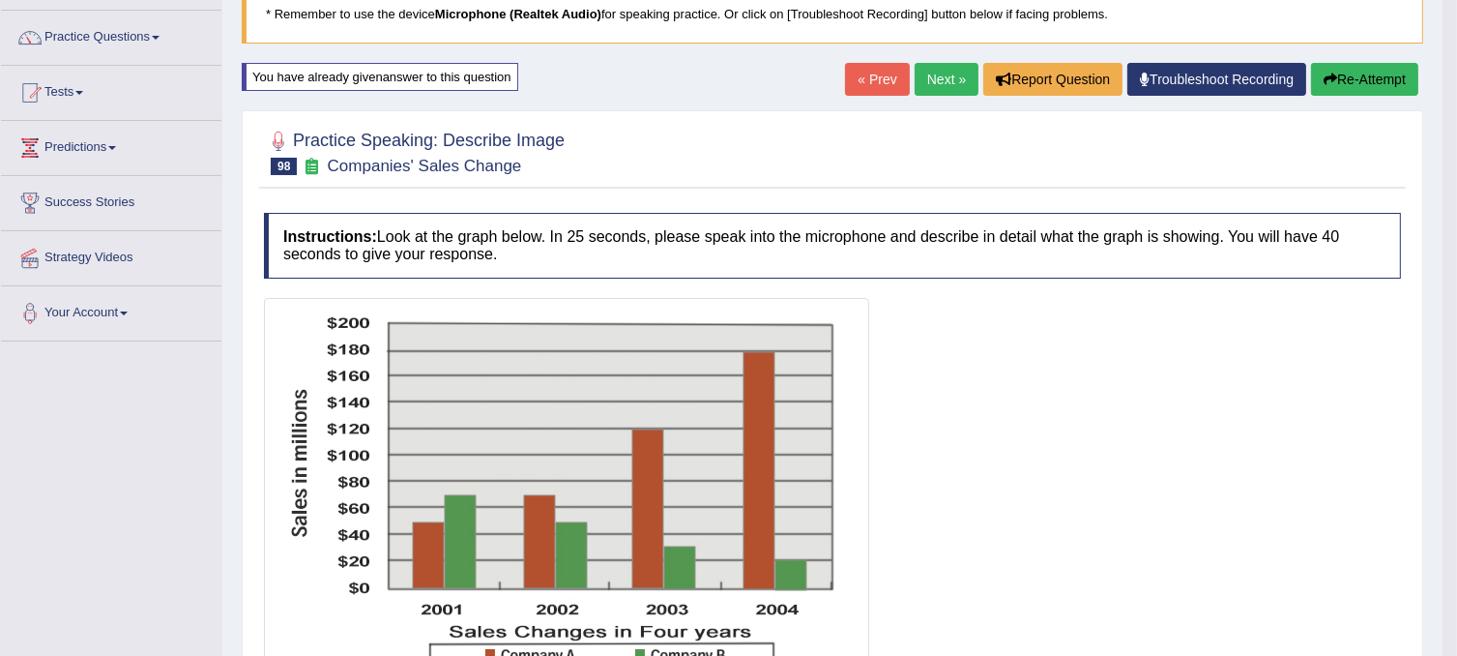
scroll to position [0, 0]
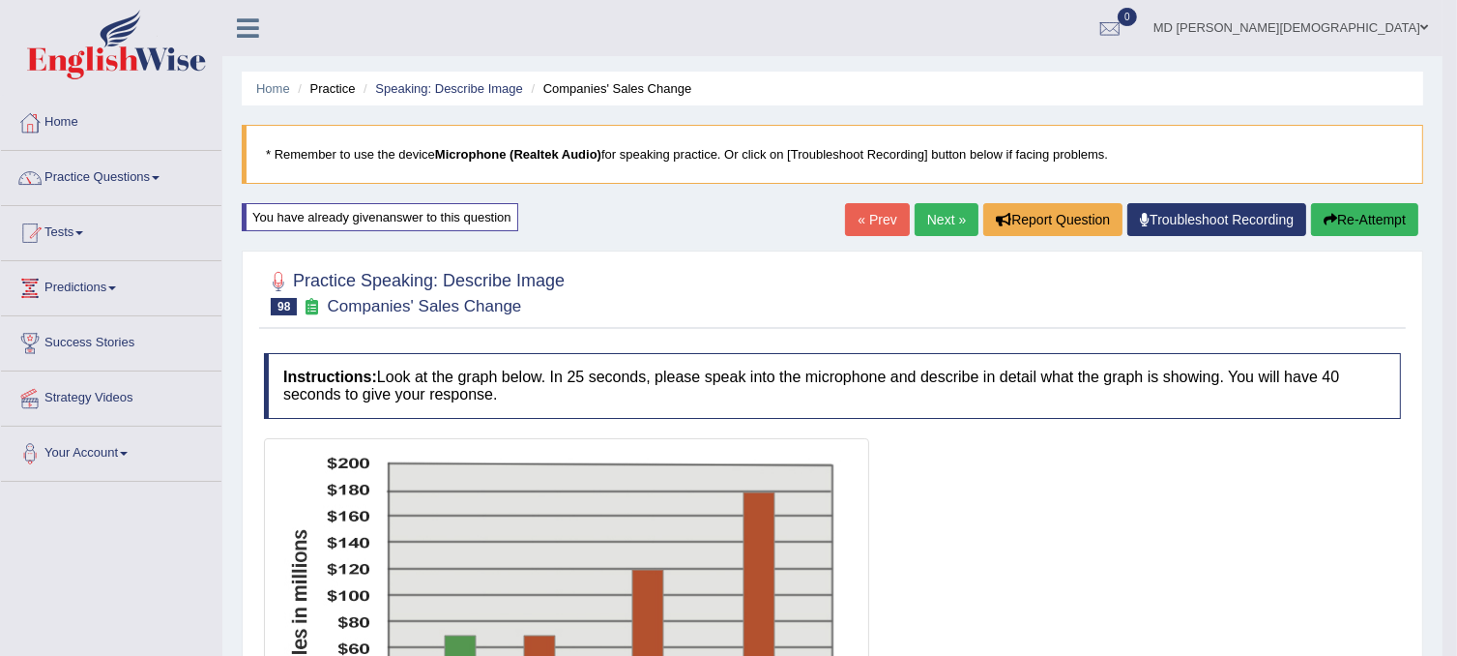
click at [867, 214] on link "« Prev" at bounding box center [877, 219] width 64 height 33
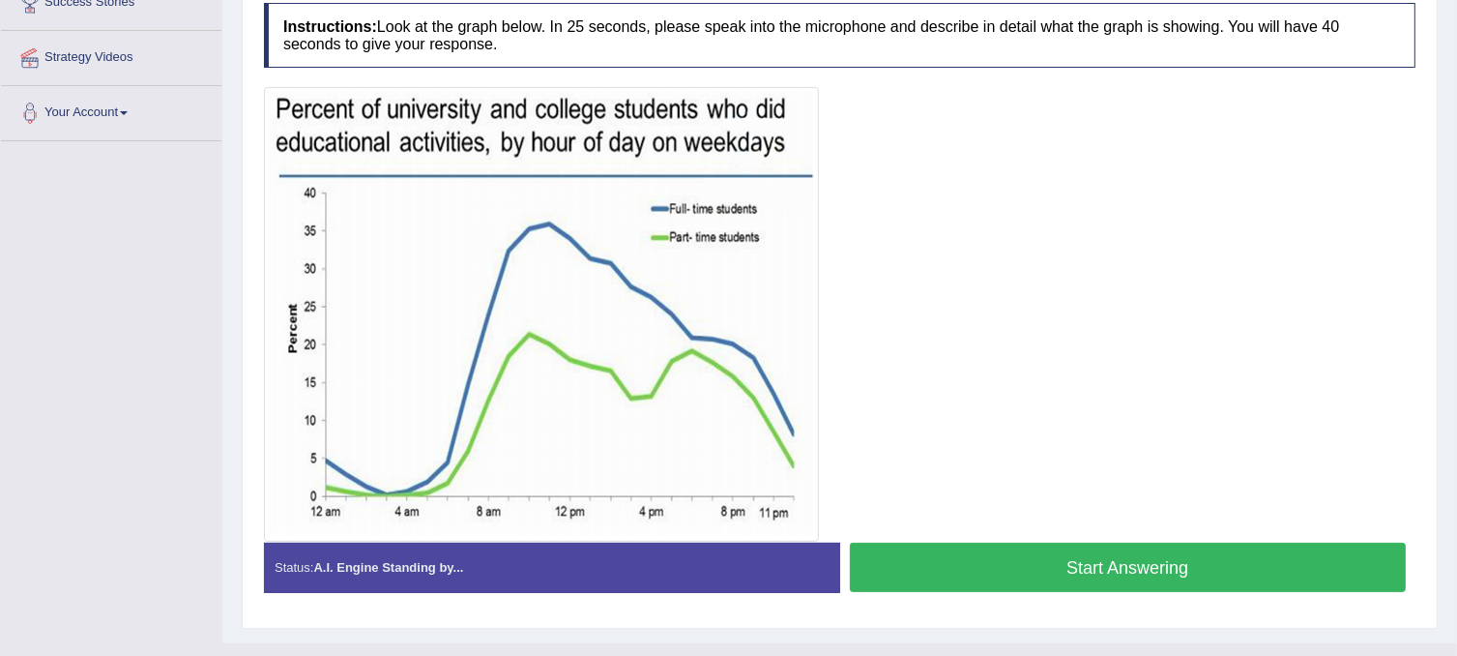
scroll to position [344, 0]
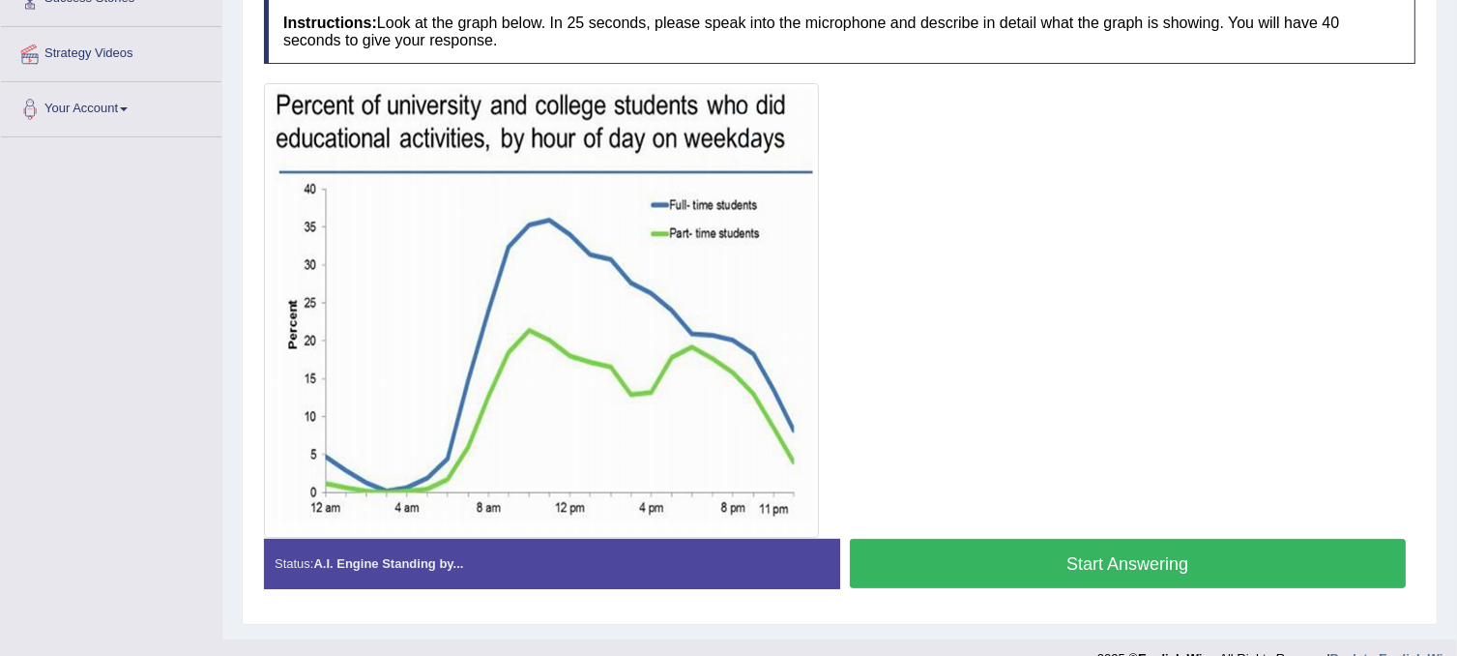
click at [971, 573] on button "Start Answering" at bounding box center [1128, 563] width 557 height 49
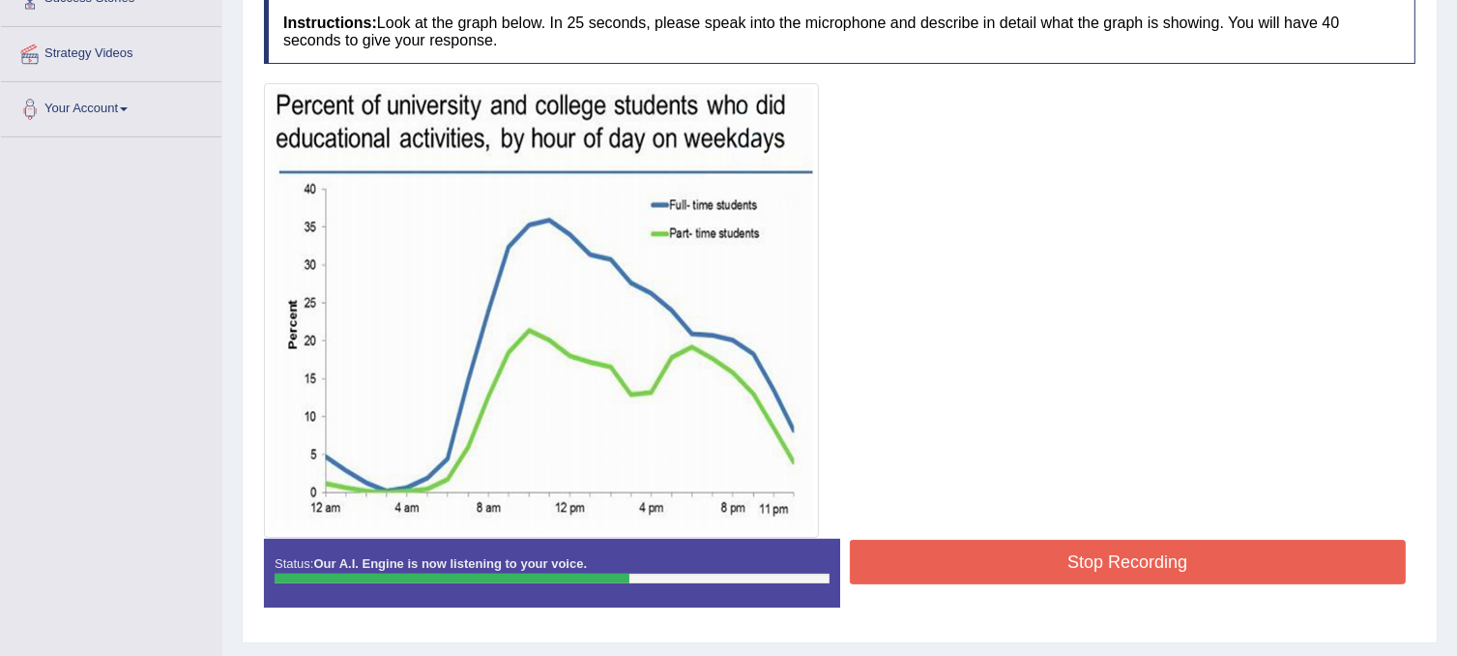
click at [931, 567] on button "Stop Recording" at bounding box center [1128, 562] width 557 height 44
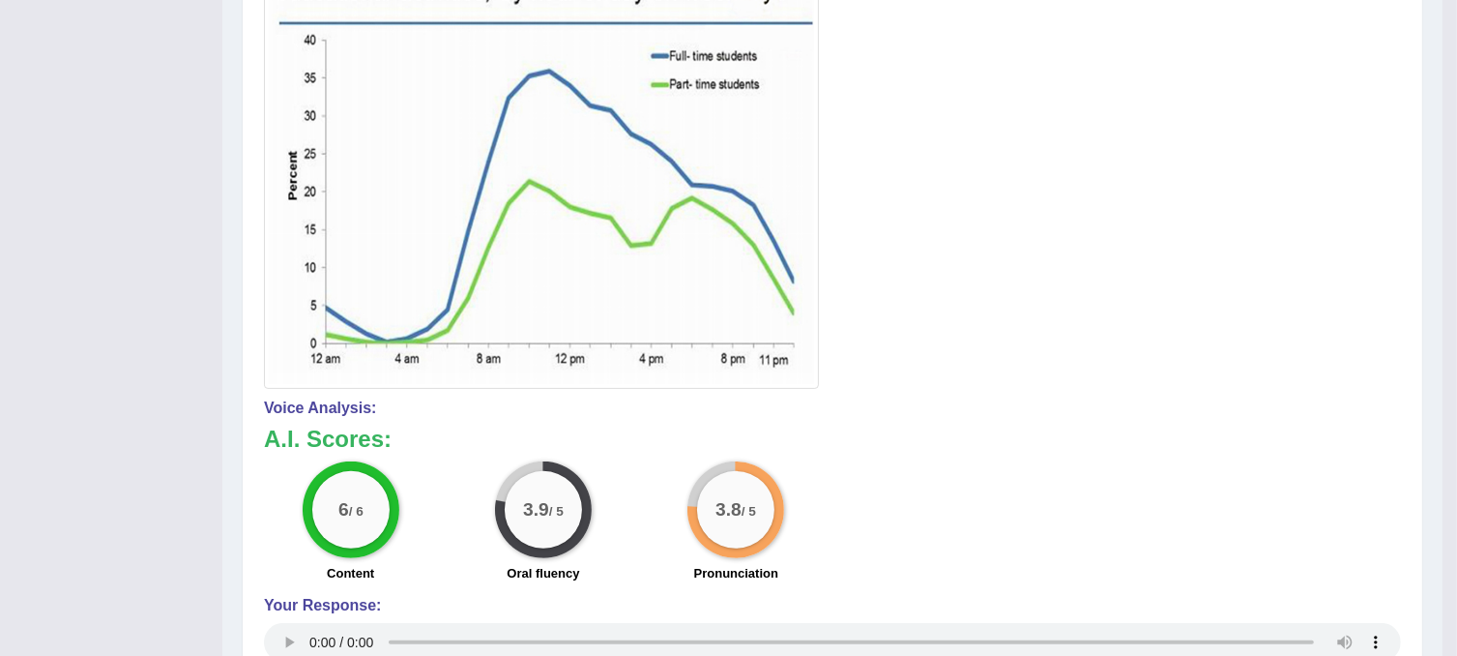
scroll to position [495, 0]
